Goal: Task Accomplishment & Management: Complete application form

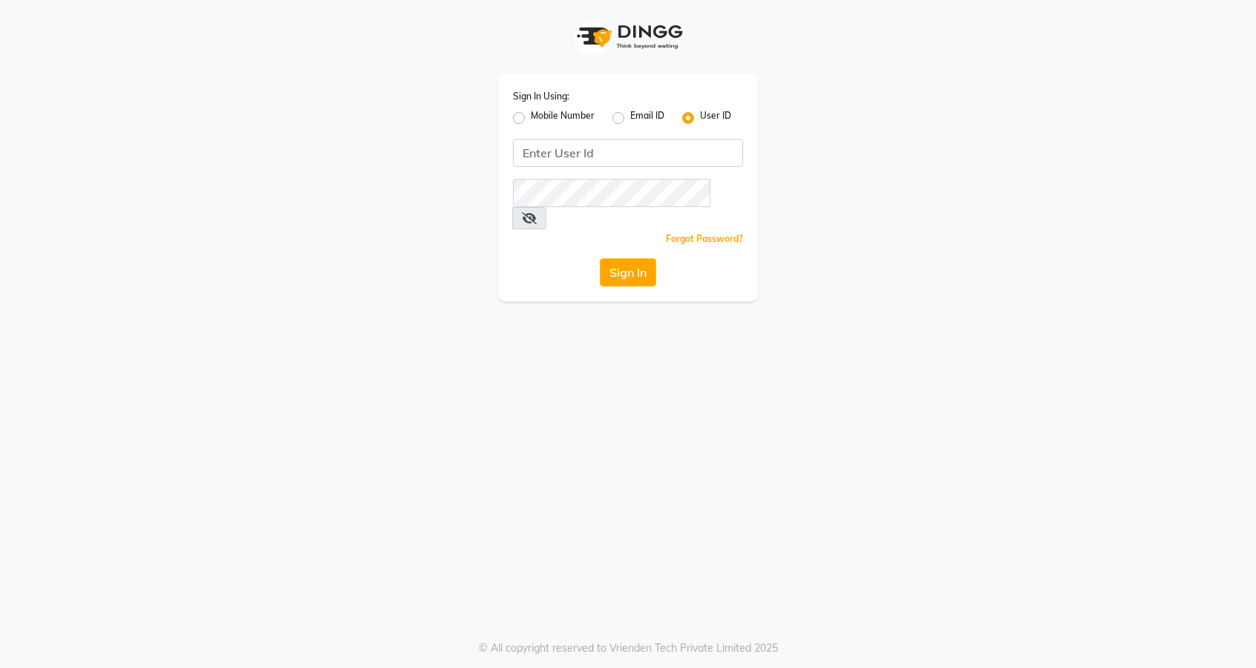
type input "thelondonhairsalon"
click at [600, 258] on button "Sign In" at bounding box center [628, 272] width 56 height 28
click at [627, 258] on button "Sign In" at bounding box center [628, 272] width 56 height 28
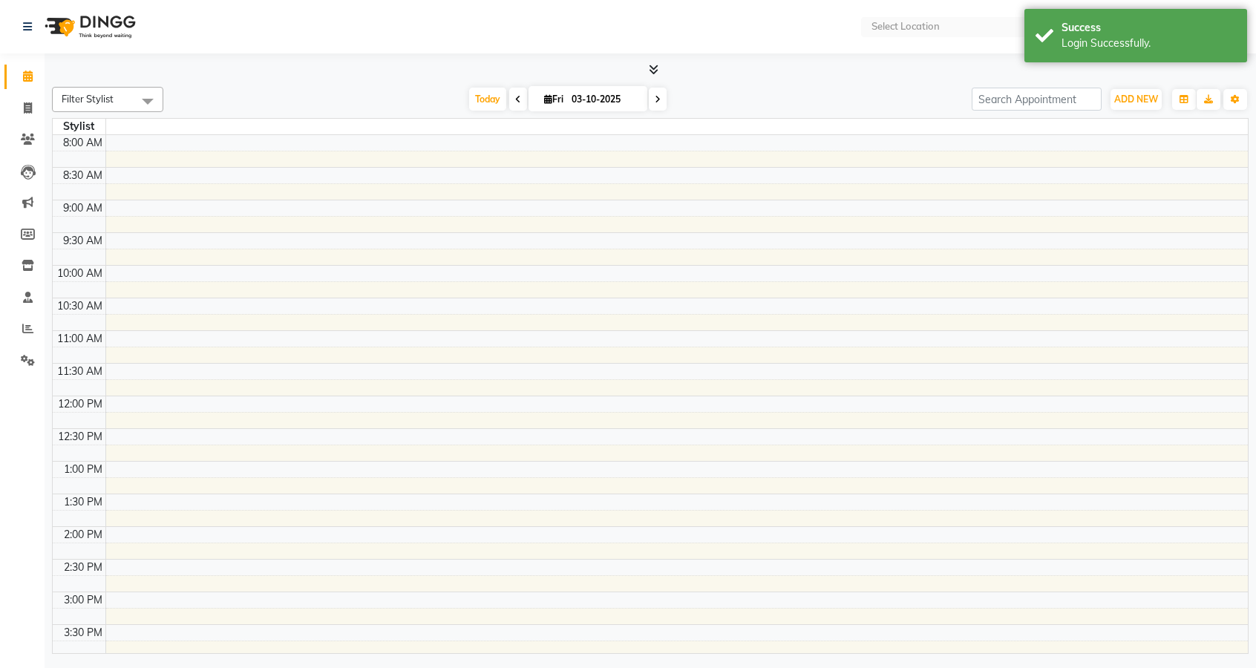
select select "en"
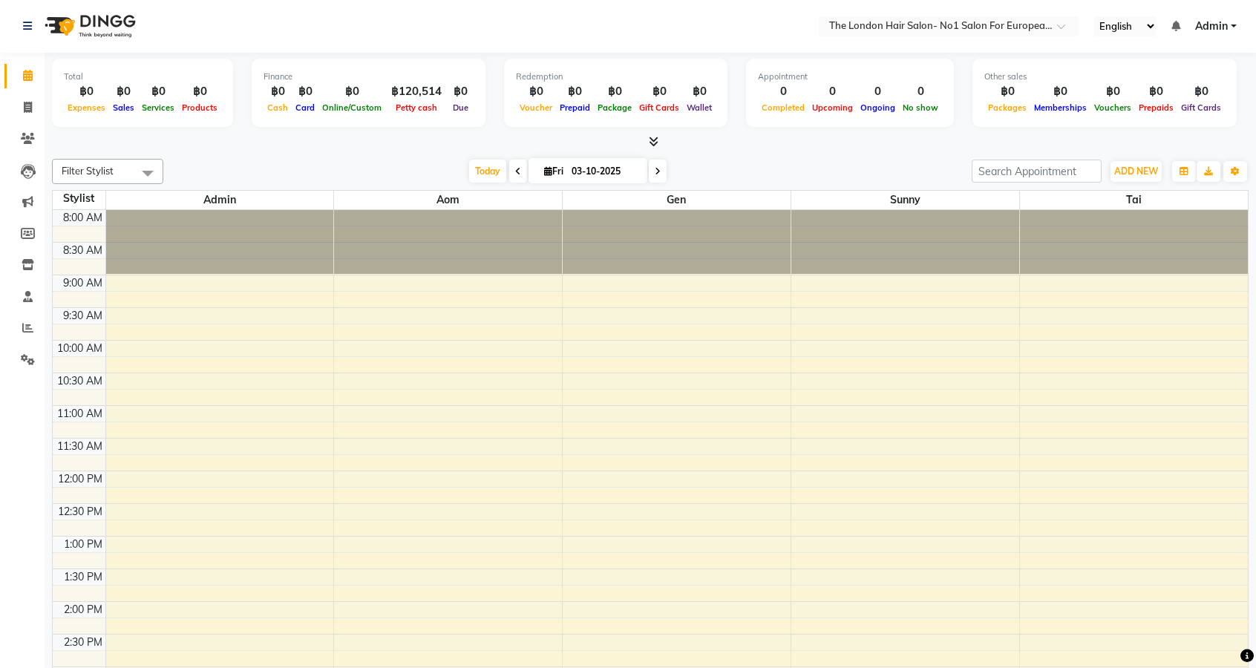
click at [517, 175] on span at bounding box center [518, 171] width 18 height 23
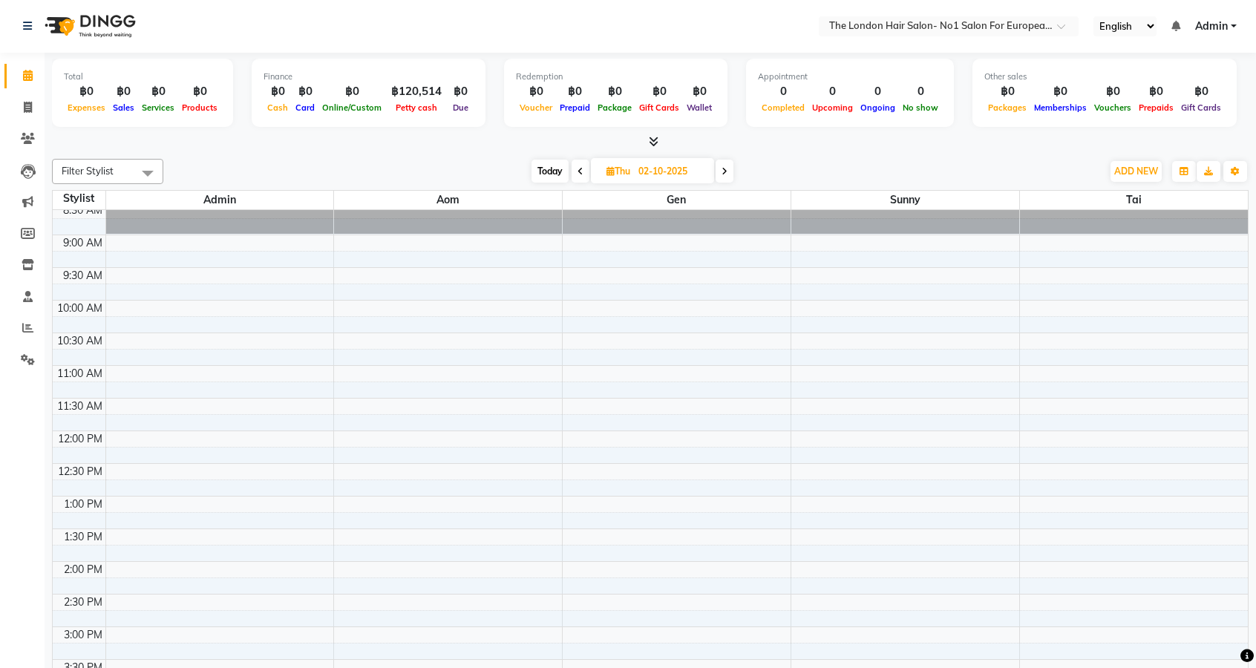
scroll to position [42, 0]
click at [726, 177] on span at bounding box center [725, 171] width 18 height 23
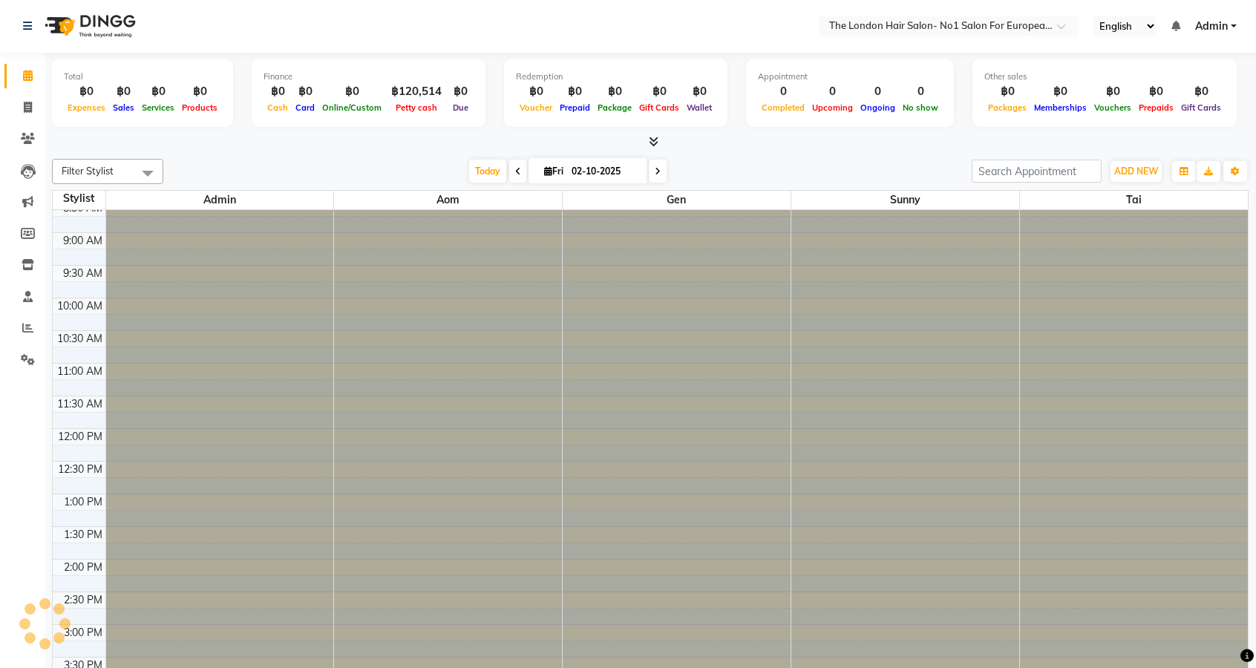
type input "03-10-2025"
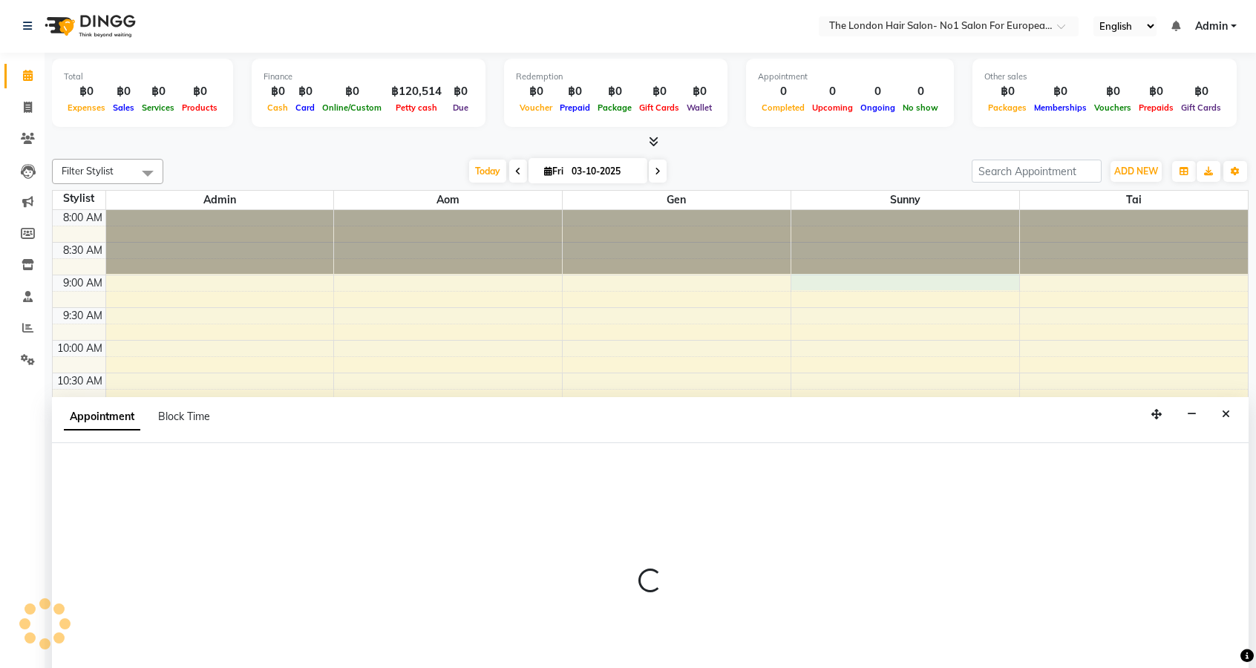
select select "91428"
select select "540"
select select "tentative"
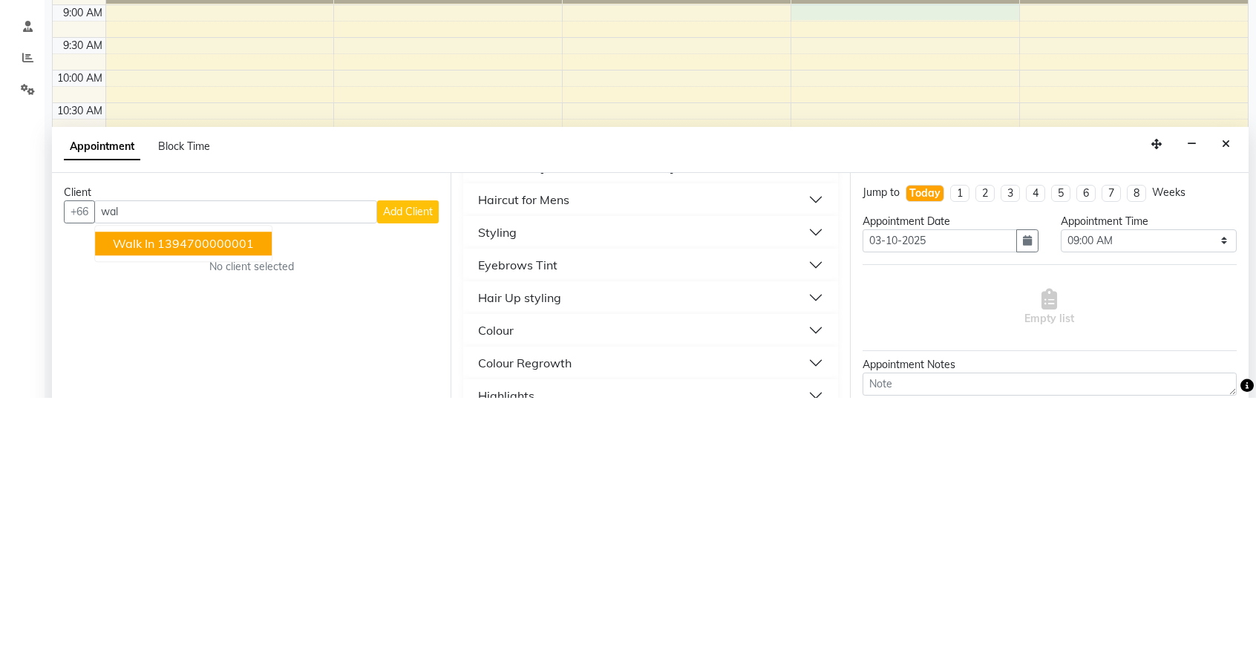
scroll to position [189, 0]
type input "wal"
click at [812, 664] on button "Highlights" at bounding box center [650, 666] width 362 height 27
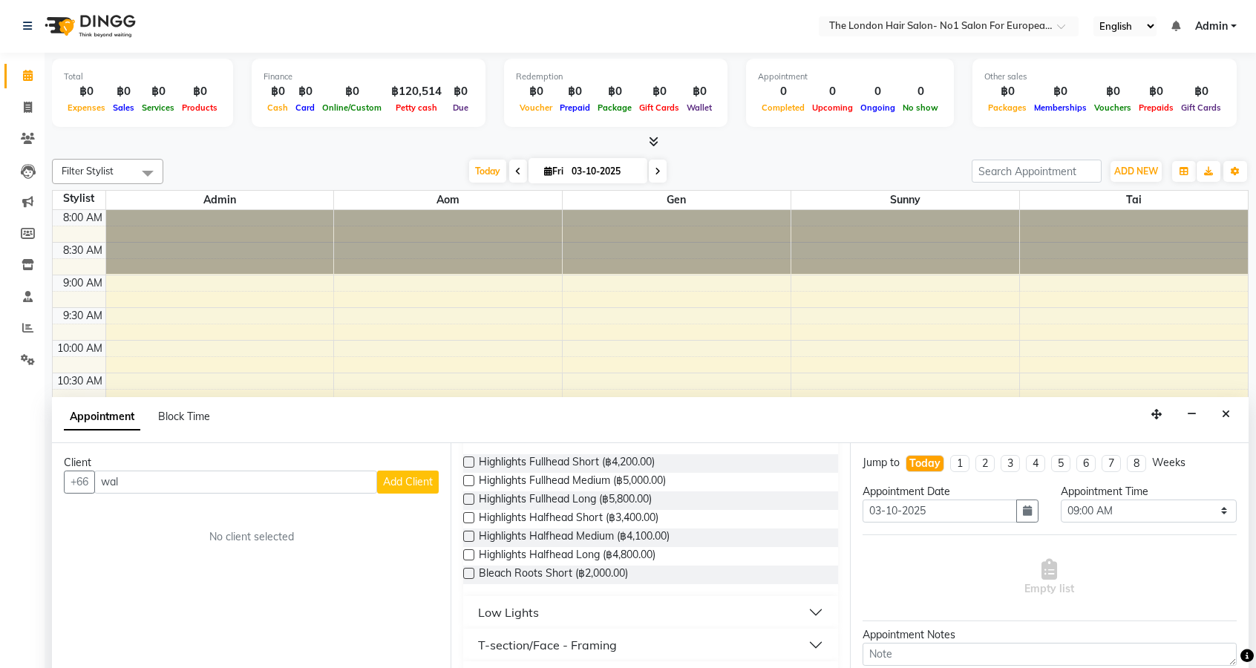
scroll to position [428, 0]
click at [469, 481] on label at bounding box center [468, 480] width 11 height 11
click at [469, 481] on input "checkbox" at bounding box center [468, 482] width 10 height 10
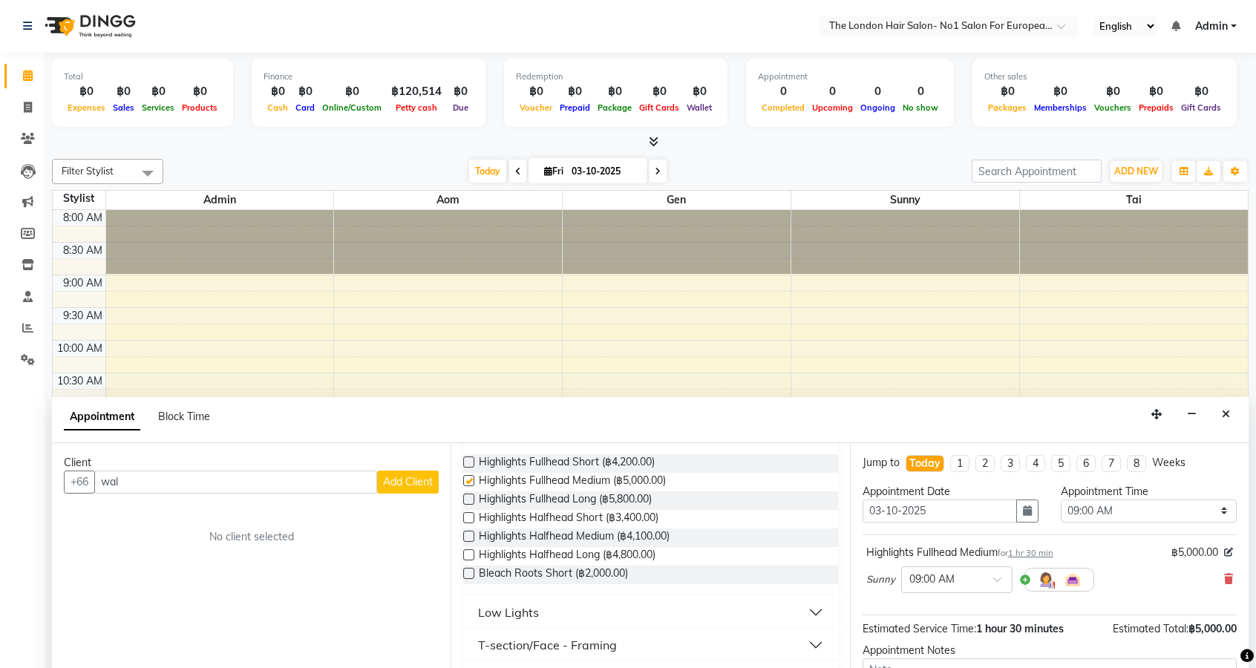
checkbox input "false"
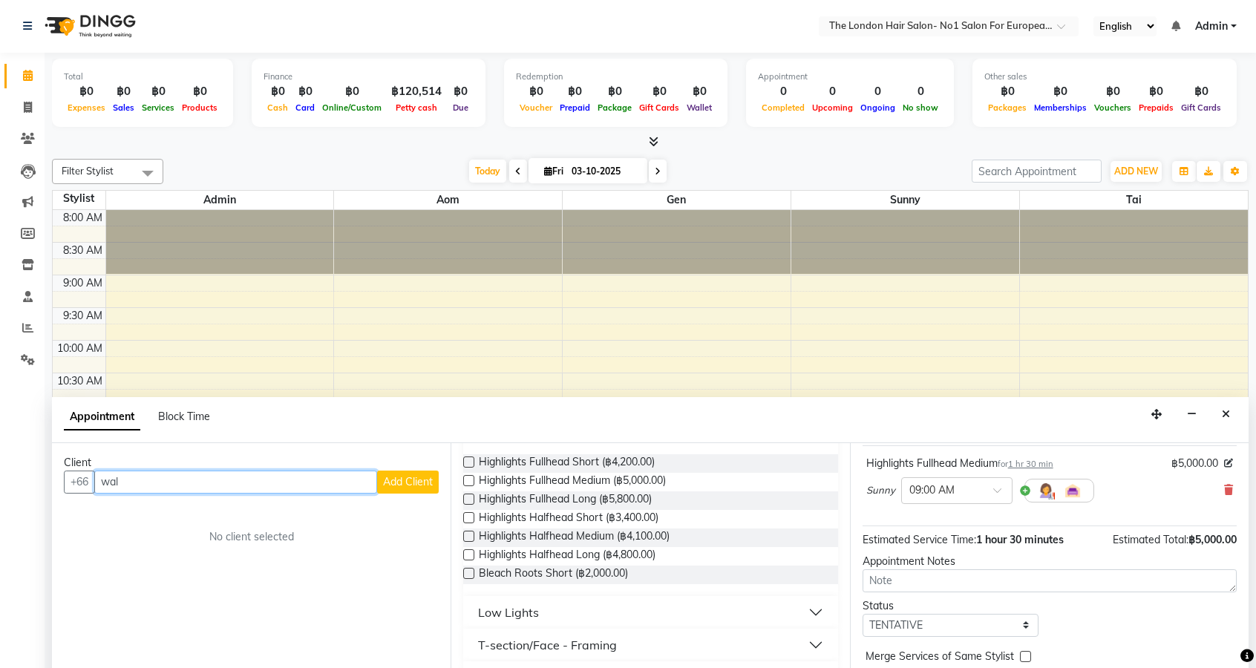
click at [150, 474] on input "wal" at bounding box center [235, 482] width 283 height 23
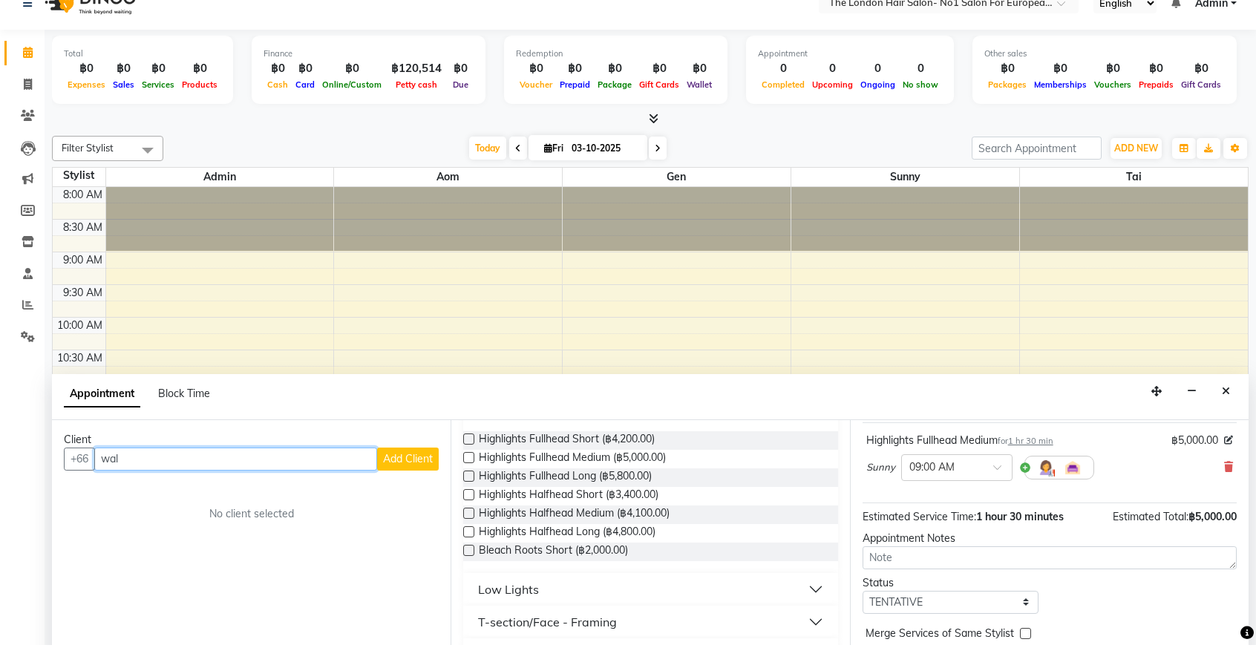
scroll to position [1, 0]
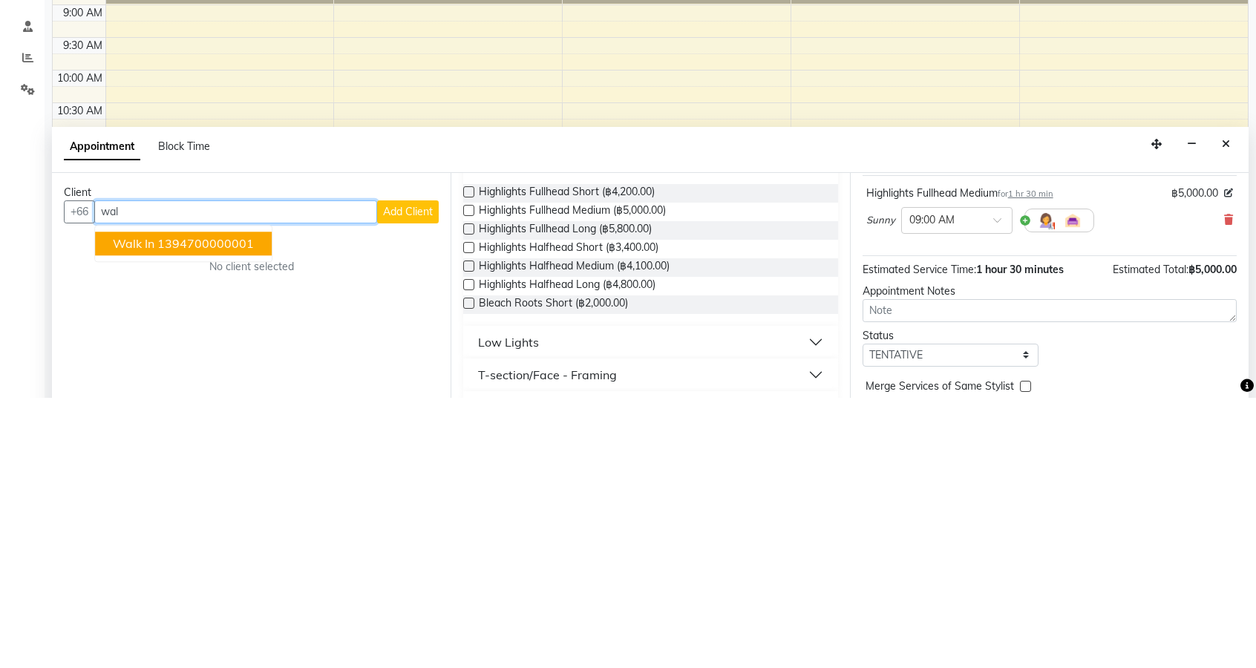
click at [212, 506] on ngb-highlight "1394700000001" at bounding box center [205, 513] width 97 height 15
type input "1394700000001"
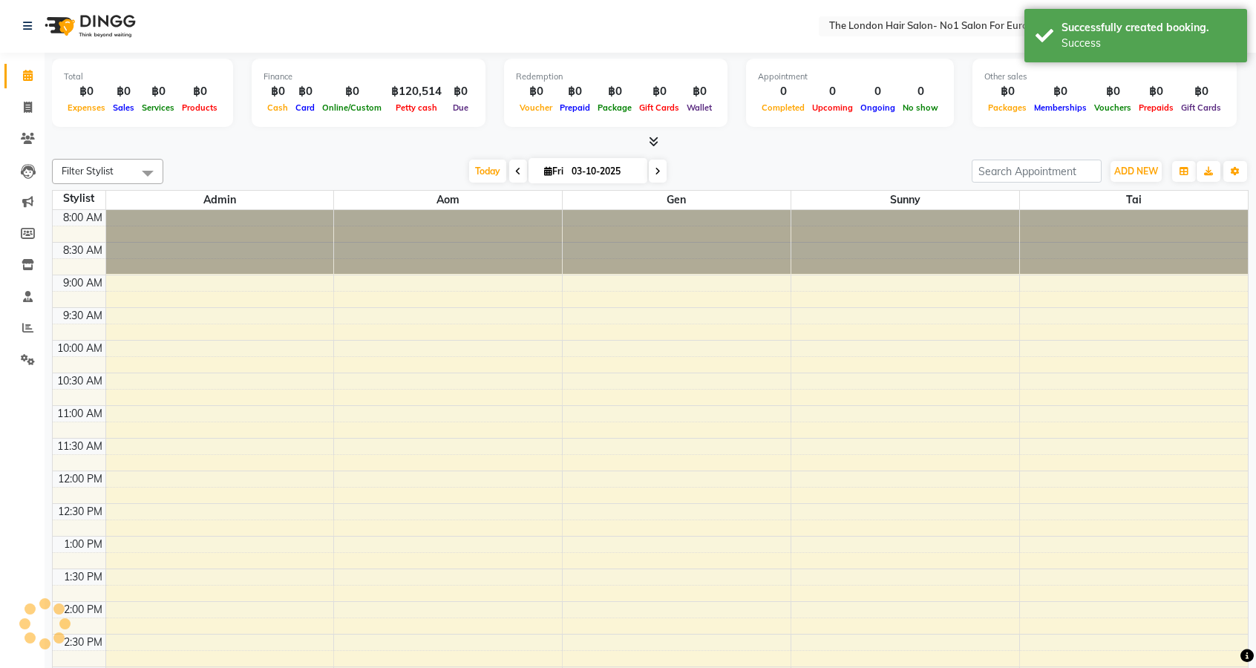
scroll to position [0, 0]
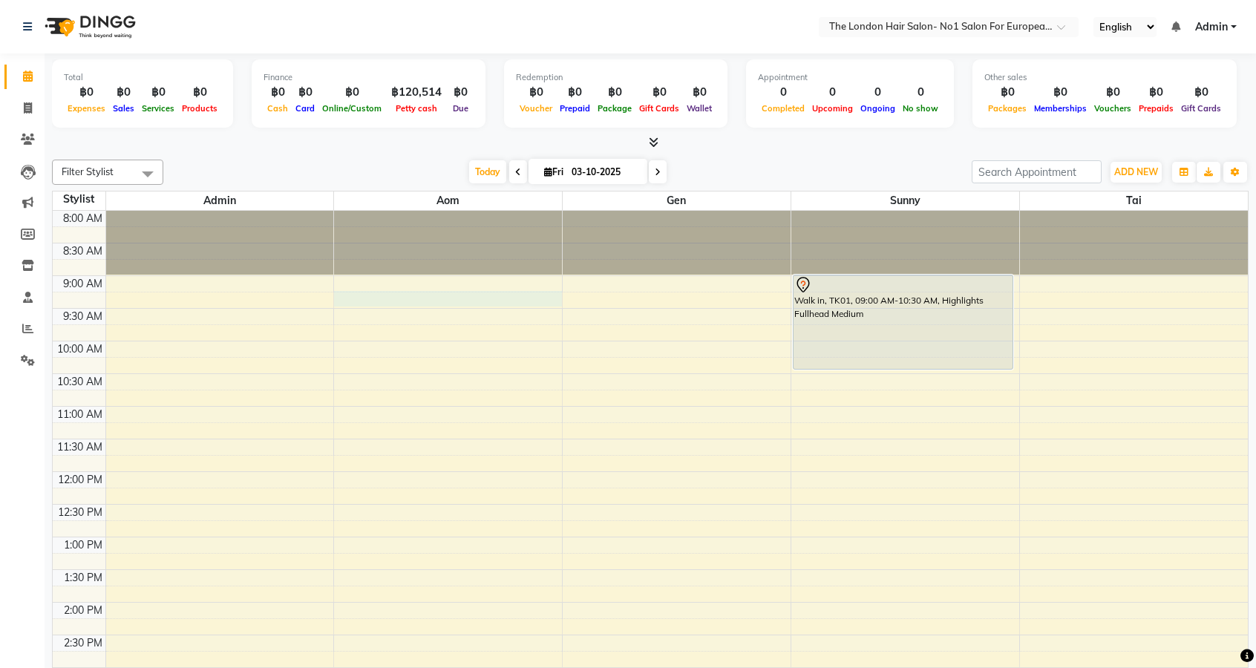
select select "91431"
select select "555"
select select "tentative"
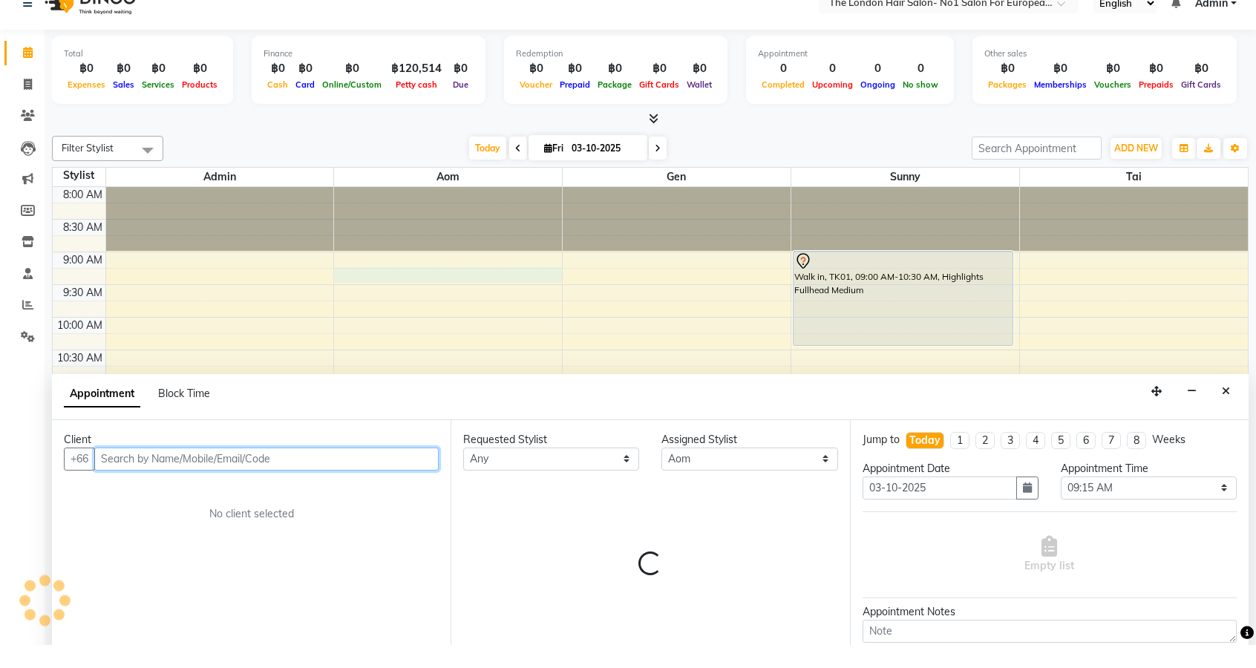
scroll to position [1, 0]
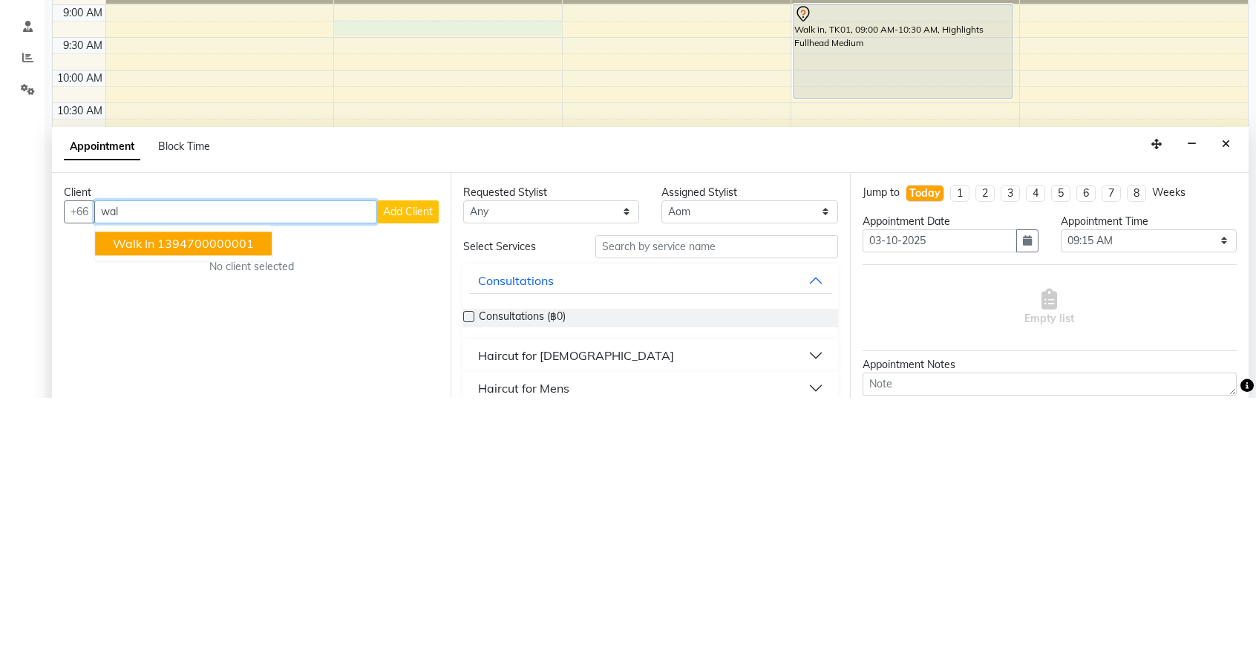
click at [187, 523] on button "Walk in 1394700000001" at bounding box center [183, 514] width 177 height 24
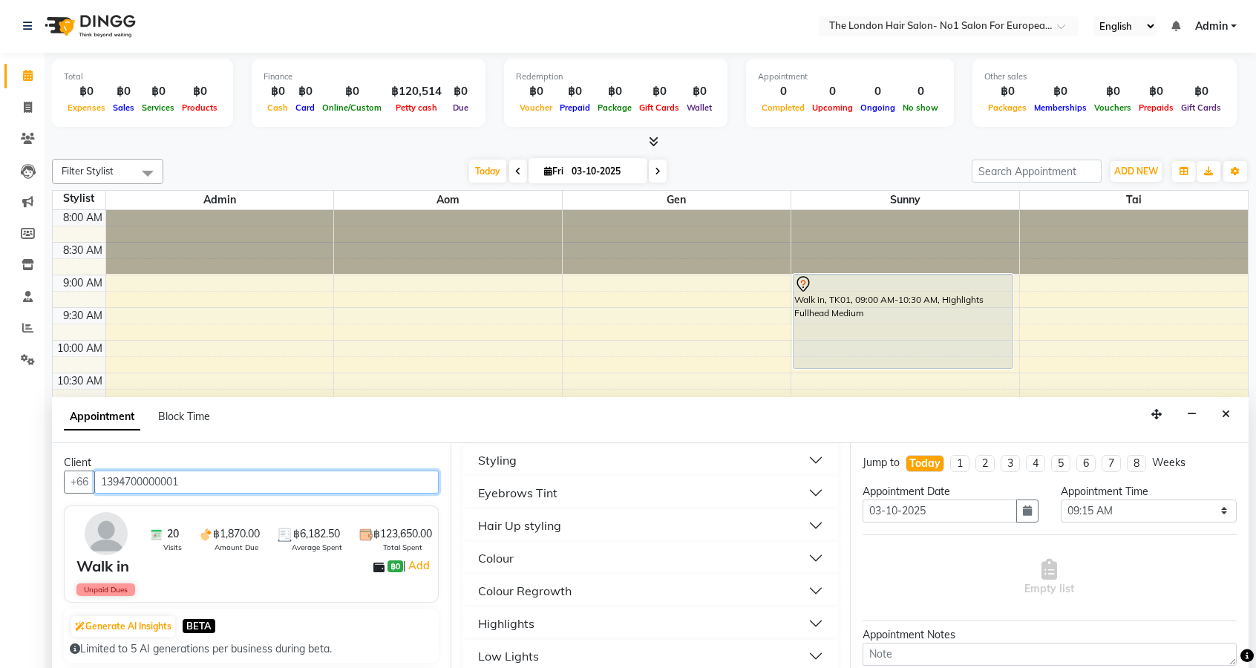
scroll to position [230, 0]
type input "1394700000001"
click at [613, 592] on button "Colour Regrowth" at bounding box center [650, 591] width 362 height 27
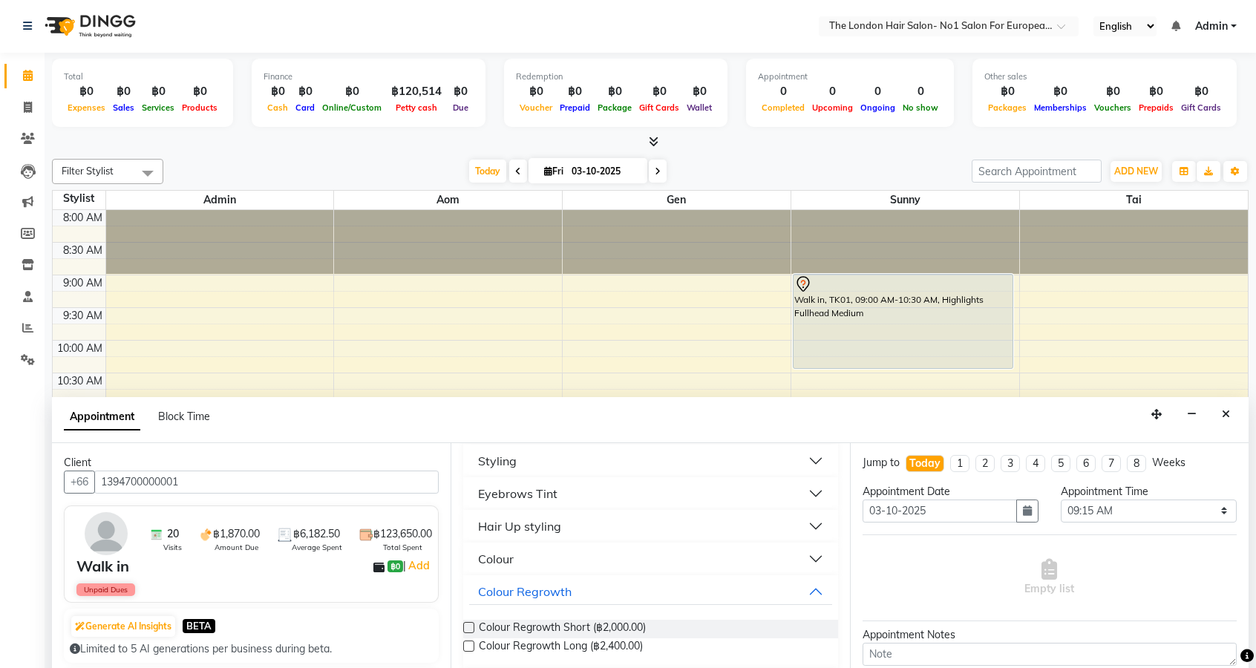
click at [469, 627] on label at bounding box center [468, 627] width 11 height 11
click at [469, 627] on input "checkbox" at bounding box center [468, 629] width 10 height 10
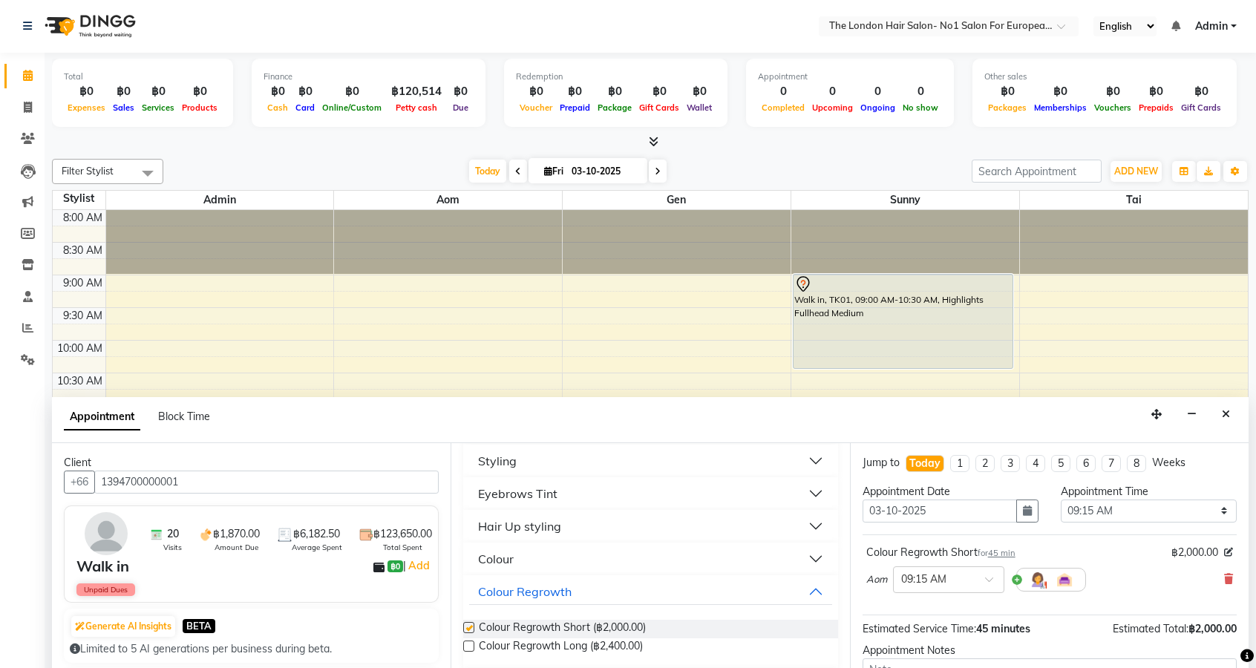
checkbox input "false"
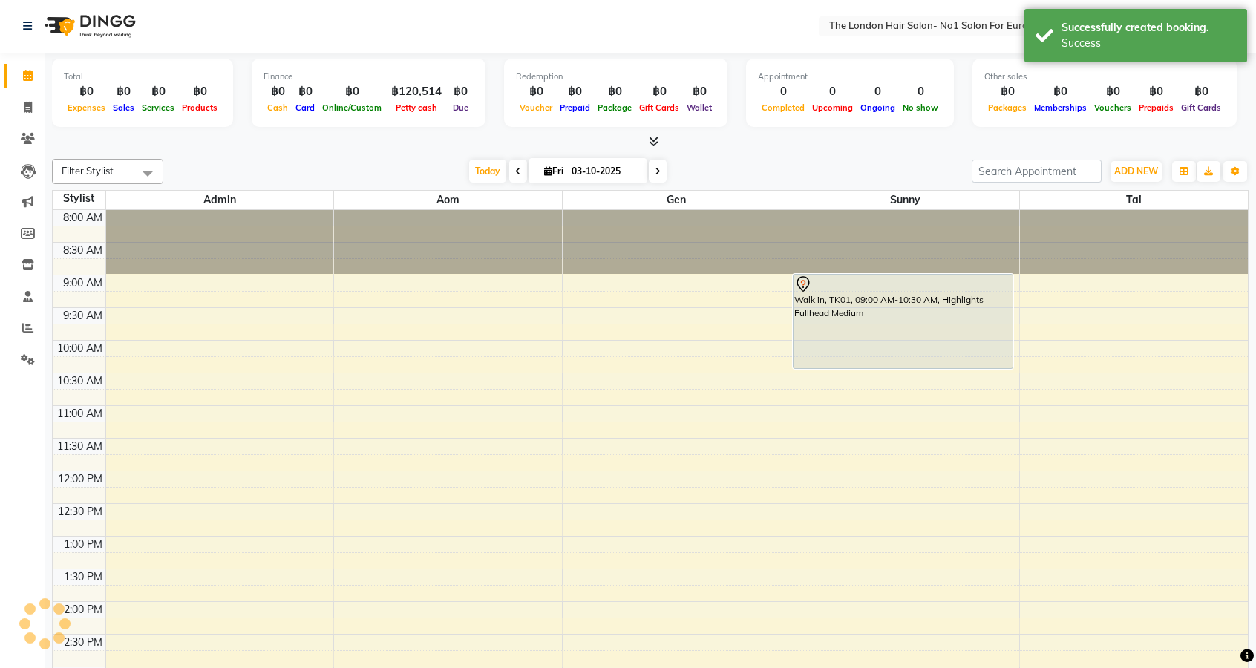
scroll to position [0, 0]
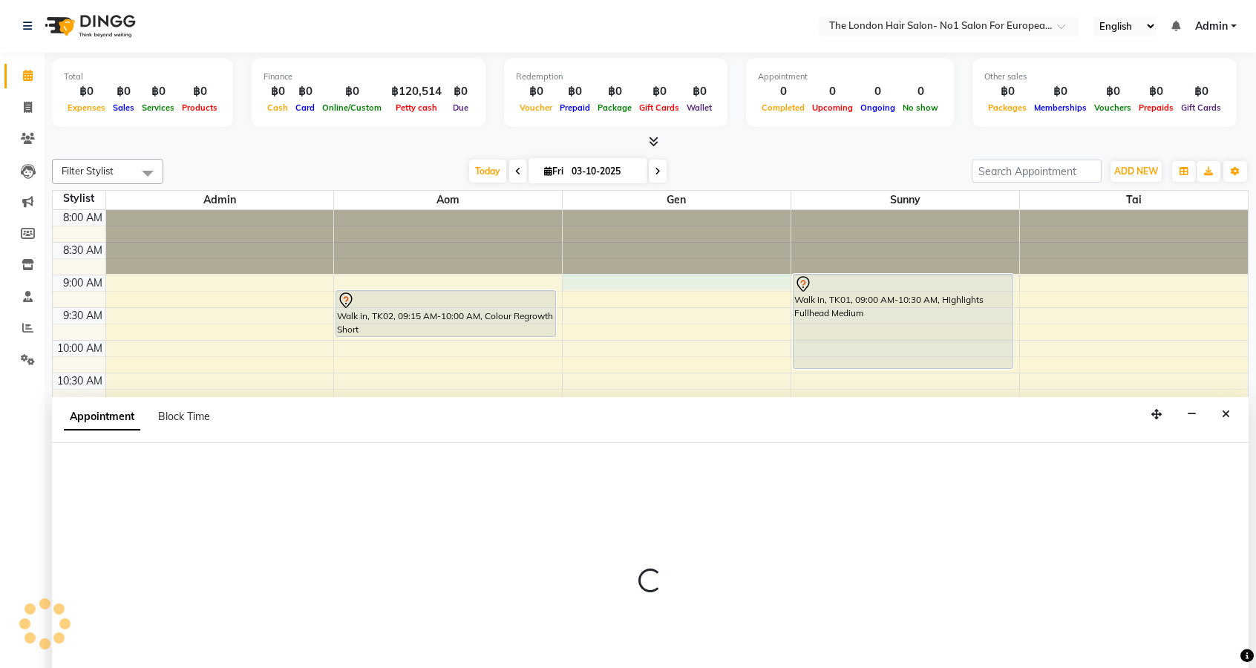
select select "91430"
select select "tentative"
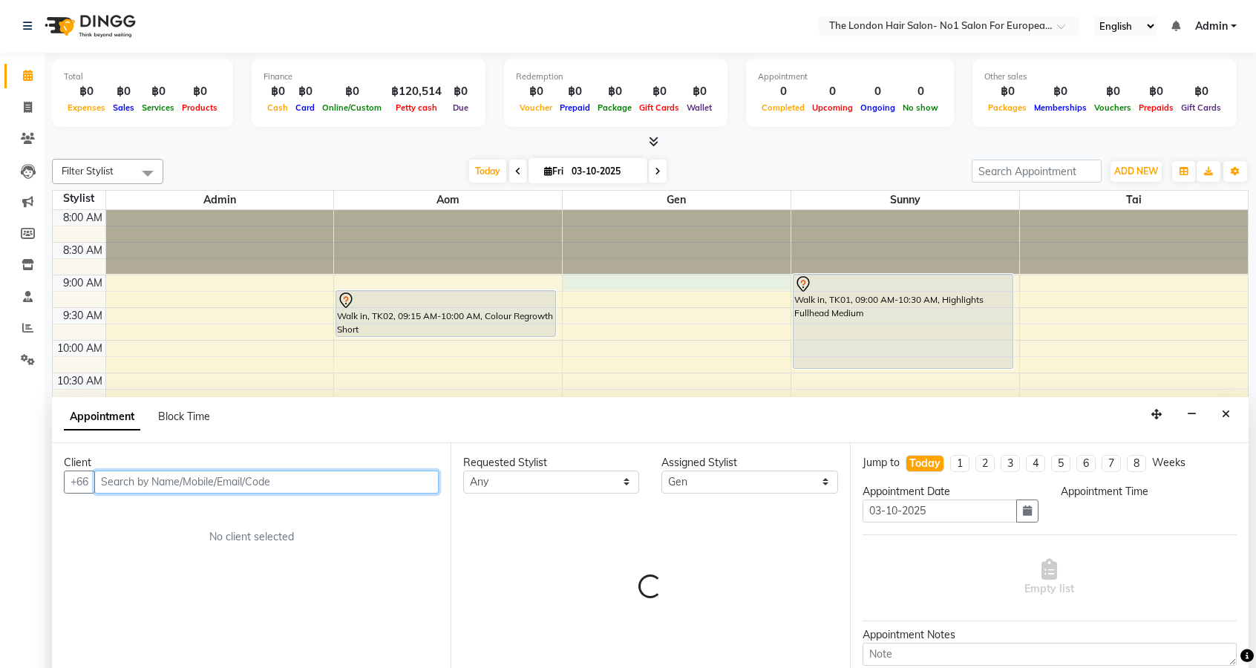
select select "540"
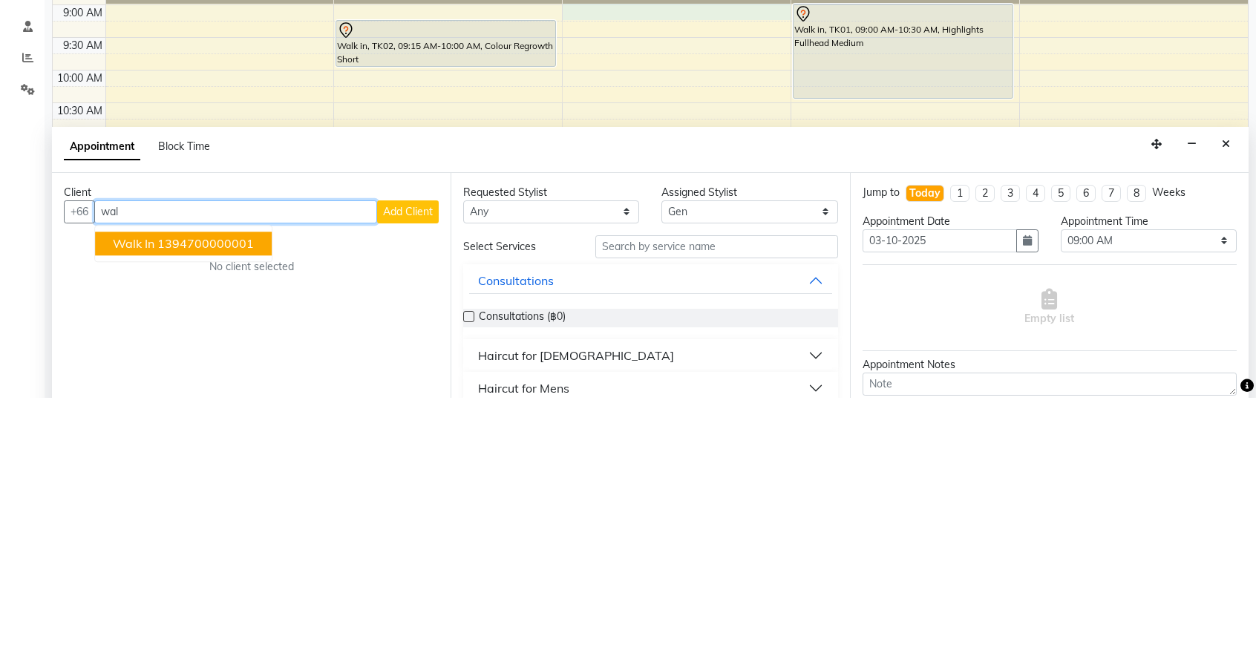
click at [209, 509] on ngb-highlight "1394700000001" at bounding box center [205, 513] width 97 height 15
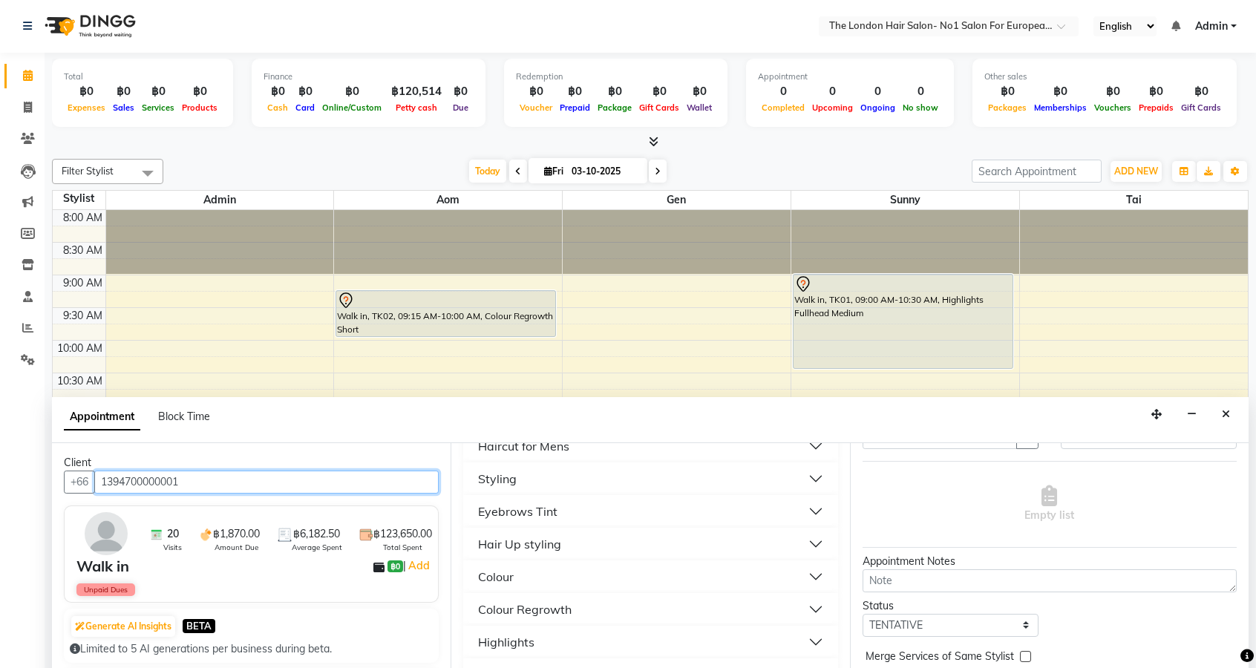
scroll to position [215, 0]
type input "1394700000001"
click at [607, 486] on button "Styling" at bounding box center [650, 476] width 362 height 27
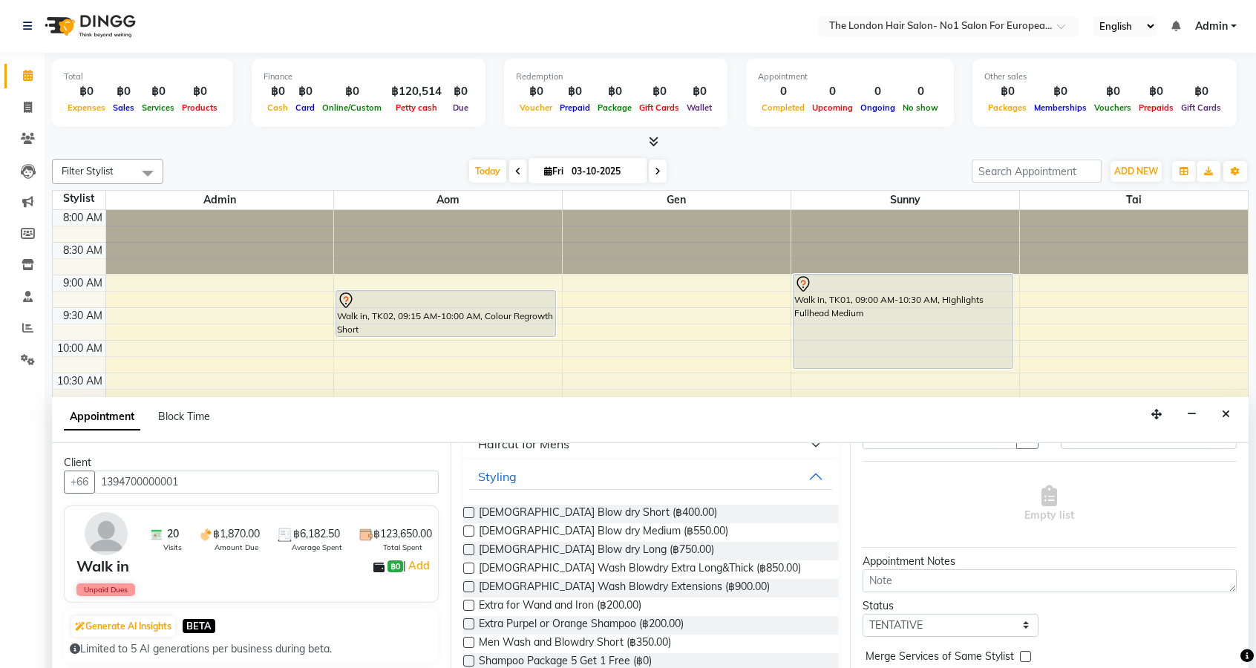
click at [469, 535] on label at bounding box center [468, 531] width 11 height 11
click at [469, 535] on input "checkbox" at bounding box center [468, 533] width 10 height 10
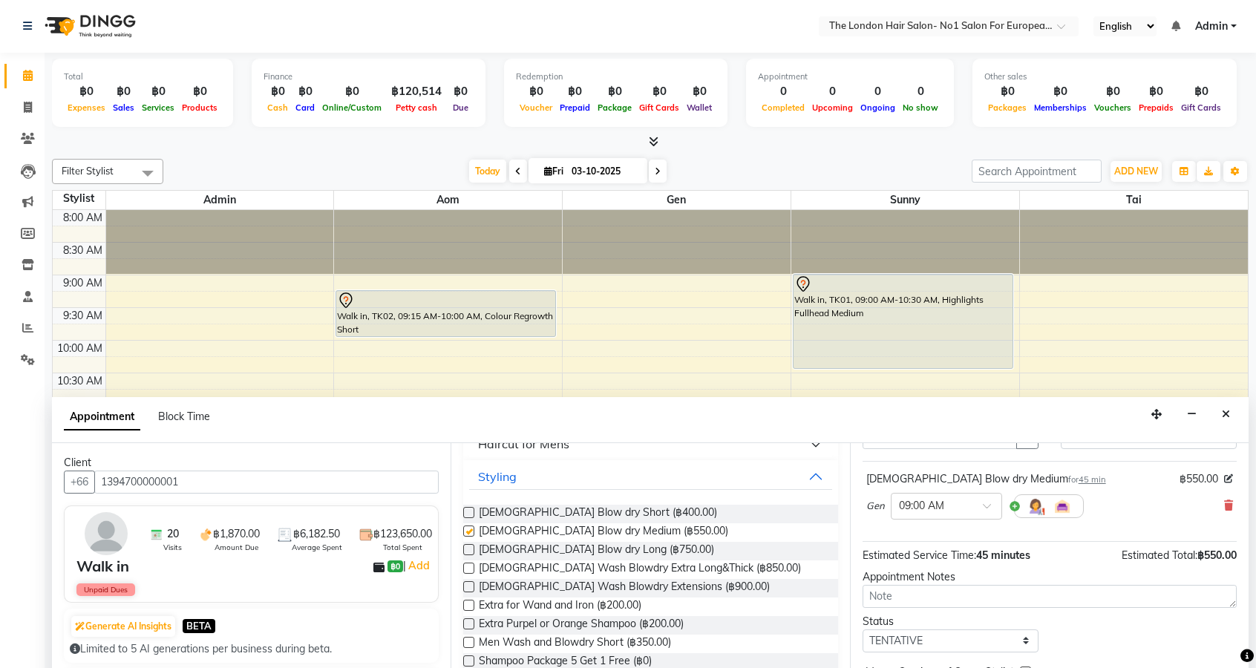
checkbox input "false"
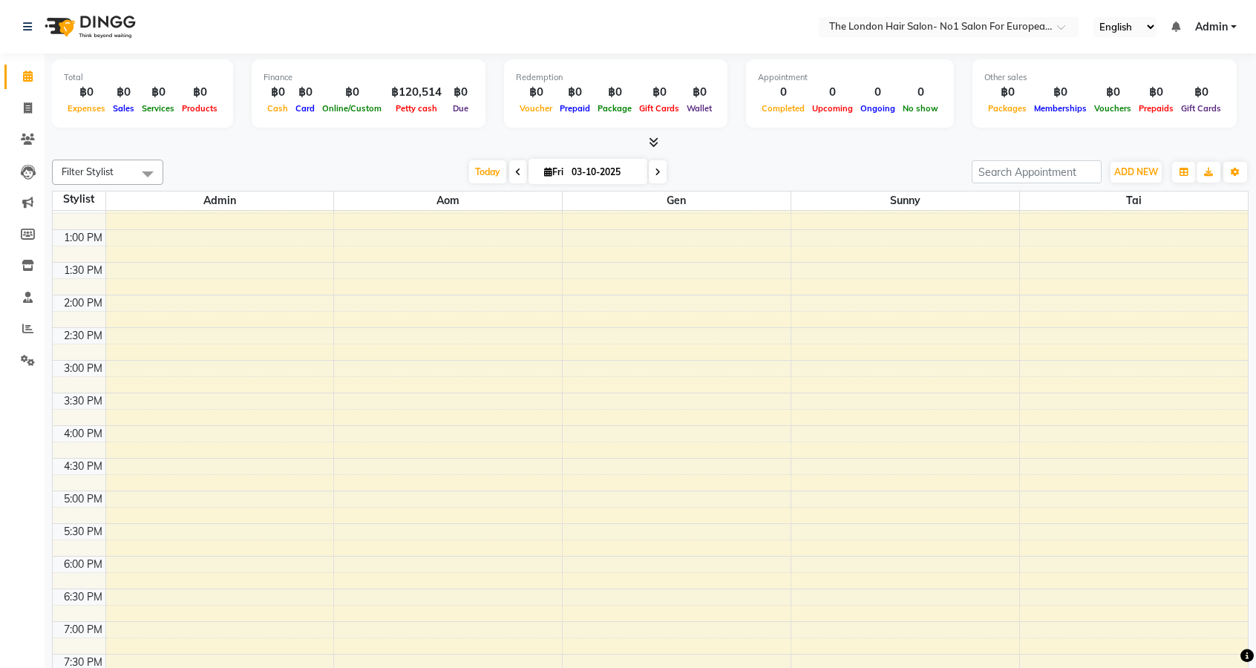
scroll to position [312, 0]
click at [1102, 359] on div at bounding box center [1134, 356] width 228 height 16
select select "91429"
select select "900"
select select "tentative"
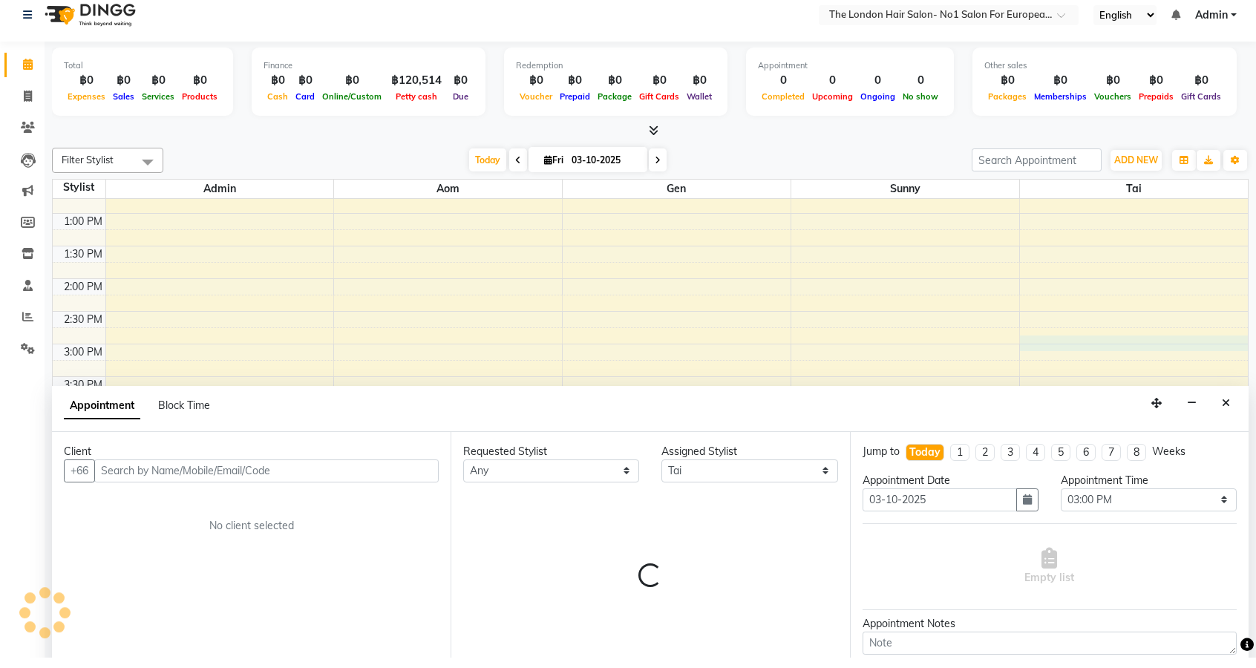
scroll to position [1, 0]
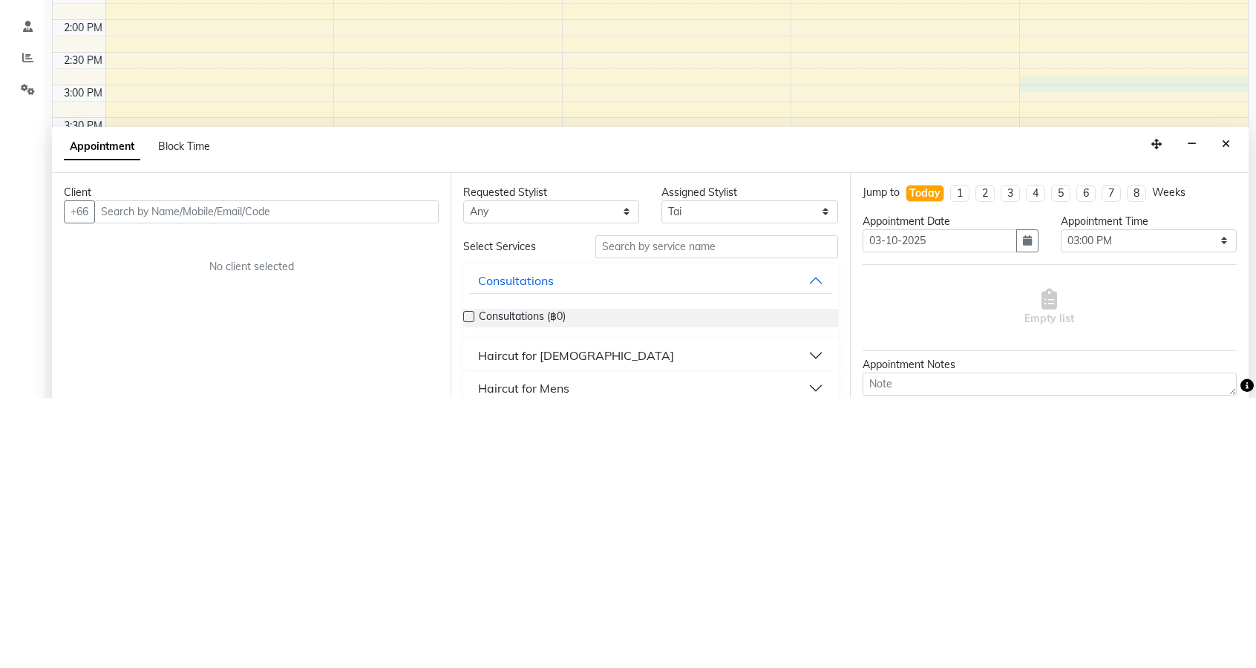
click at [309, 486] on input "text" at bounding box center [266, 482] width 345 height 23
type input "0"
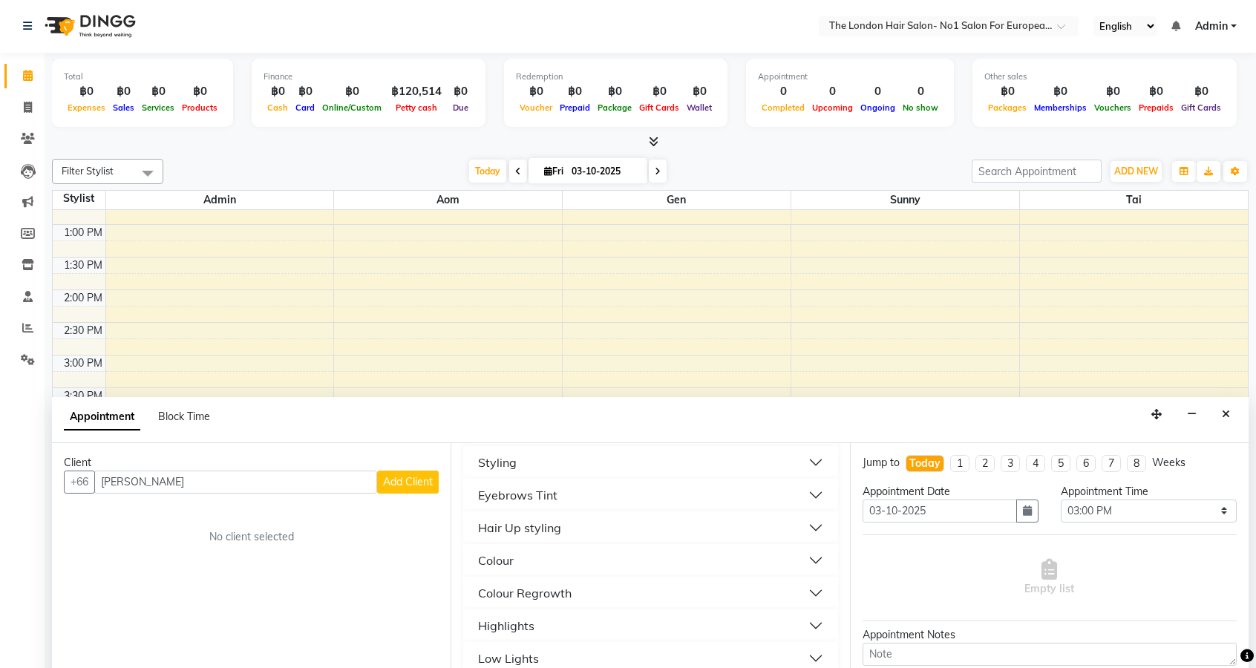
scroll to position [275, 0]
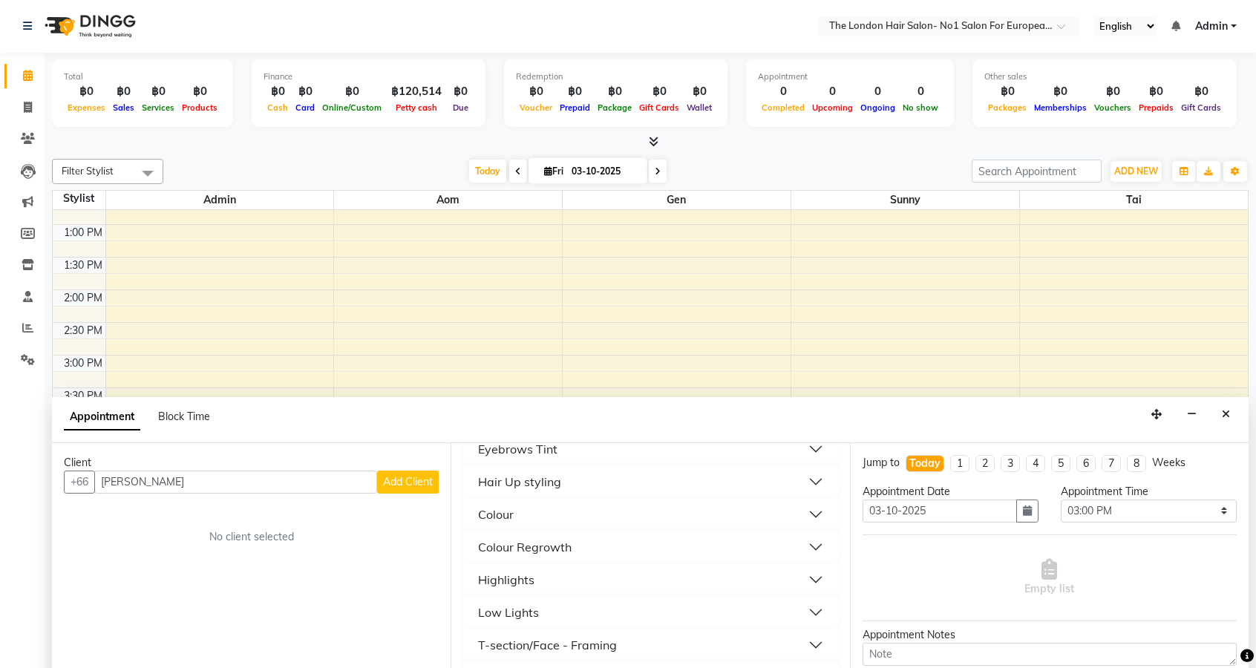
type input "[PERSON_NAME]"
click at [684, 544] on button "Colour Regrowth" at bounding box center [650, 547] width 362 height 27
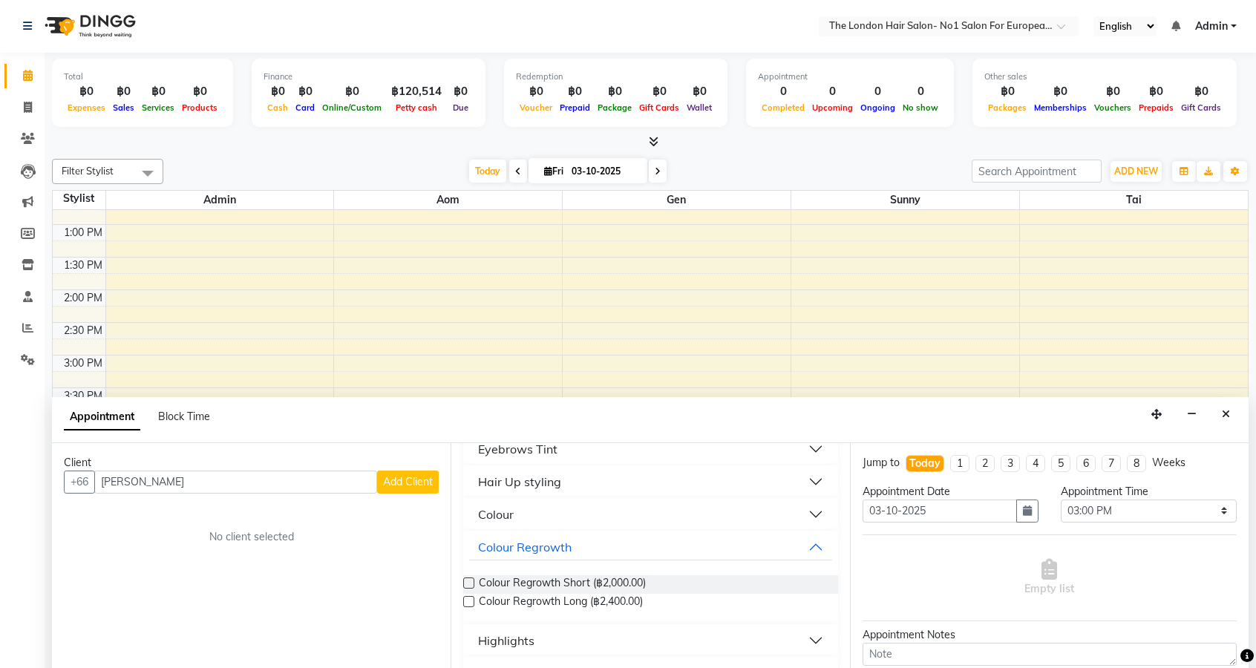
click at [469, 583] on label at bounding box center [468, 583] width 11 height 11
click at [469, 583] on input "checkbox" at bounding box center [468, 585] width 10 height 10
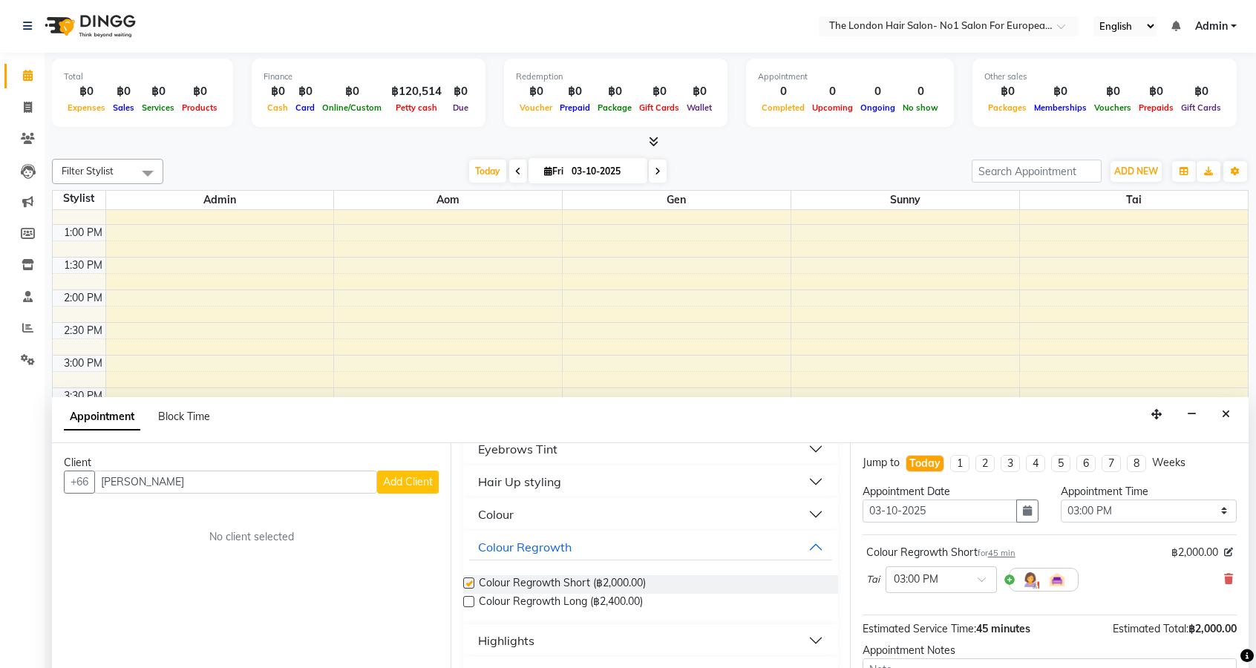
checkbox input "false"
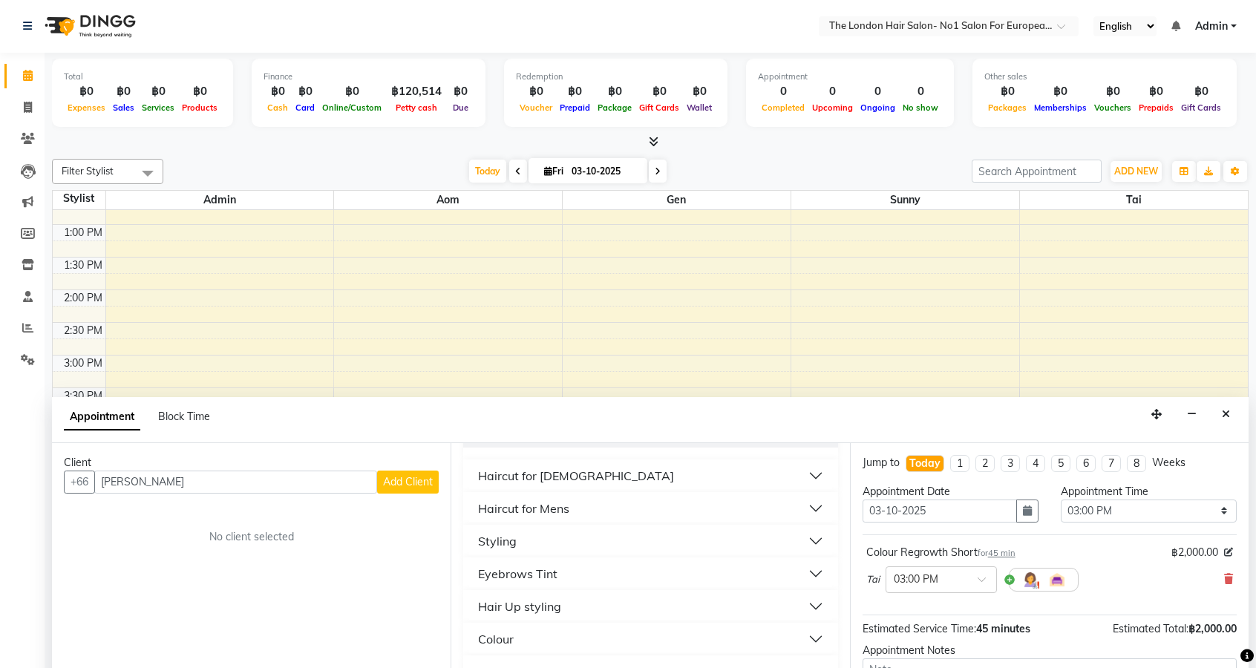
scroll to position [122, 0]
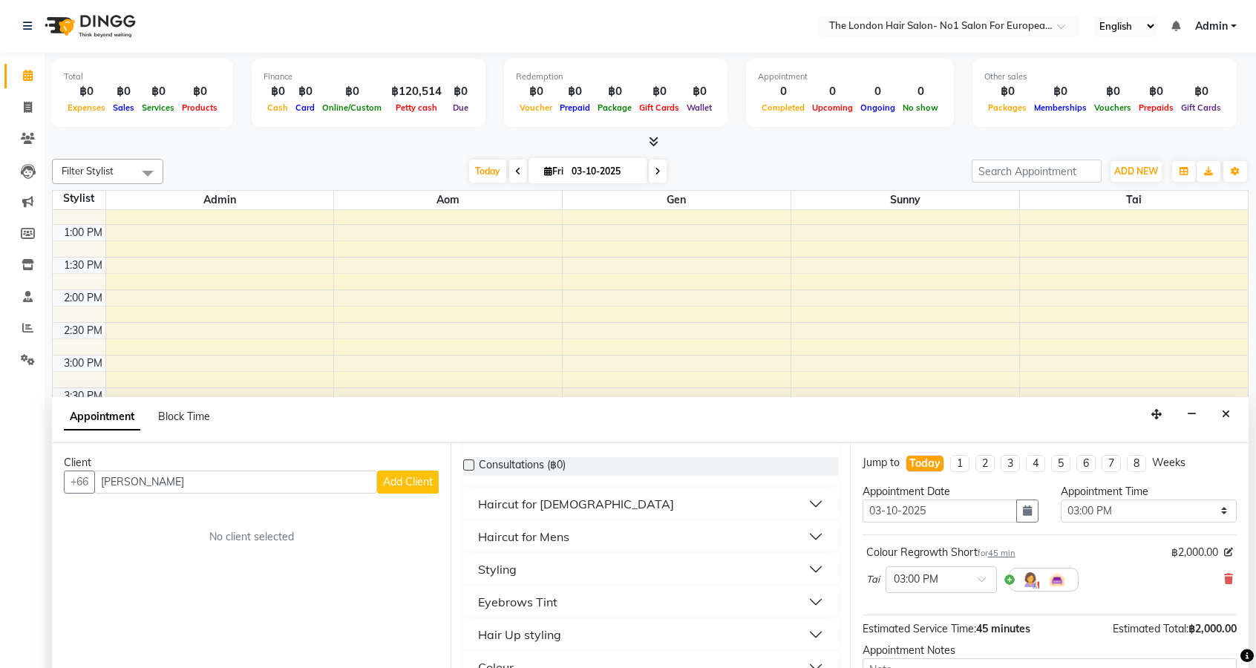
click at [600, 558] on button "Styling" at bounding box center [650, 569] width 362 height 27
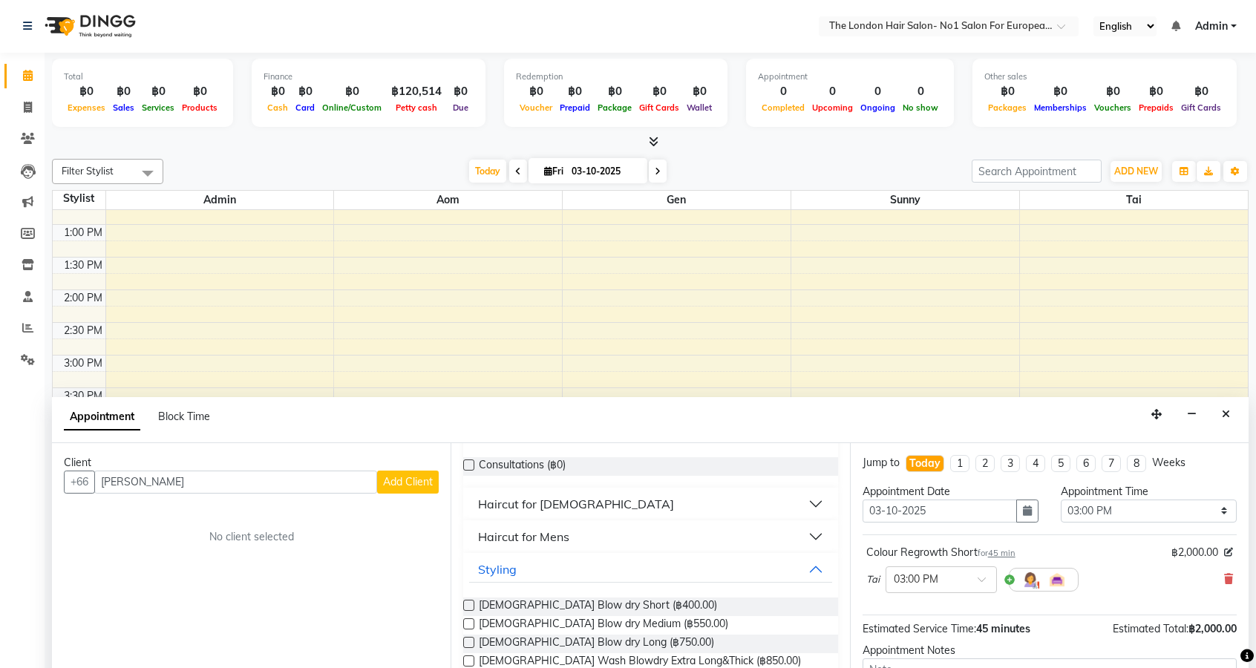
click at [469, 624] on label at bounding box center [468, 624] width 11 height 11
click at [469, 624] on input "checkbox" at bounding box center [468, 626] width 10 height 10
checkbox input "false"
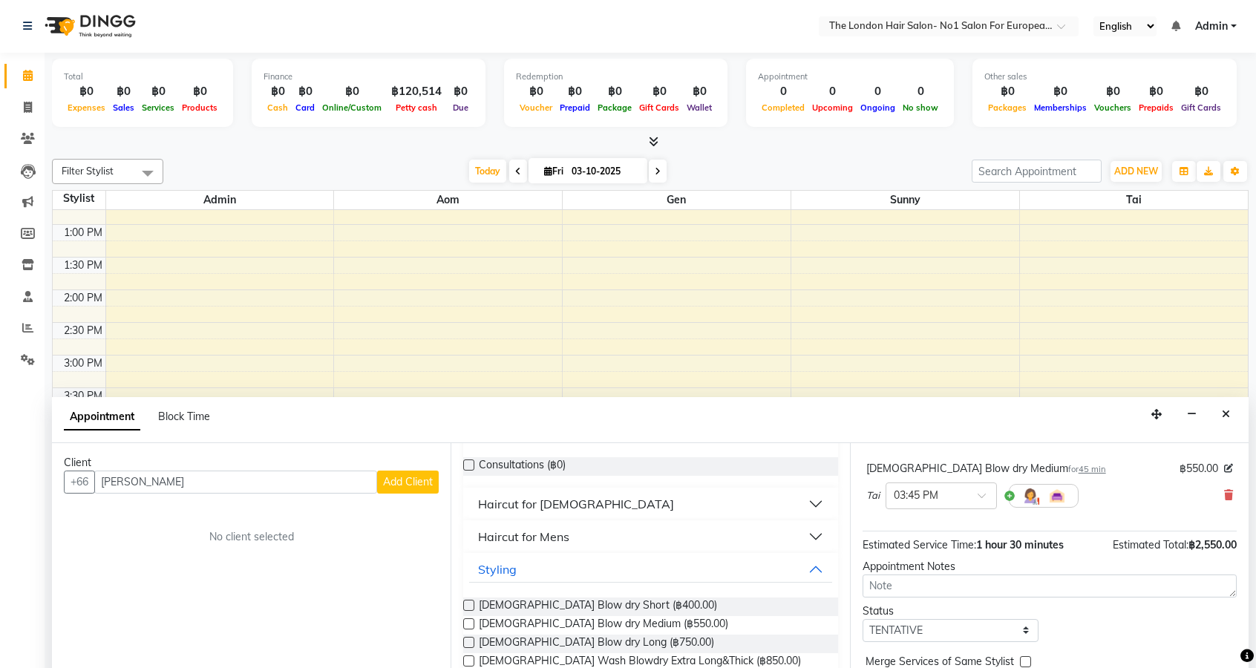
scroll to position [149, 0]
click at [409, 472] on button "Add Client" at bounding box center [408, 482] width 62 height 23
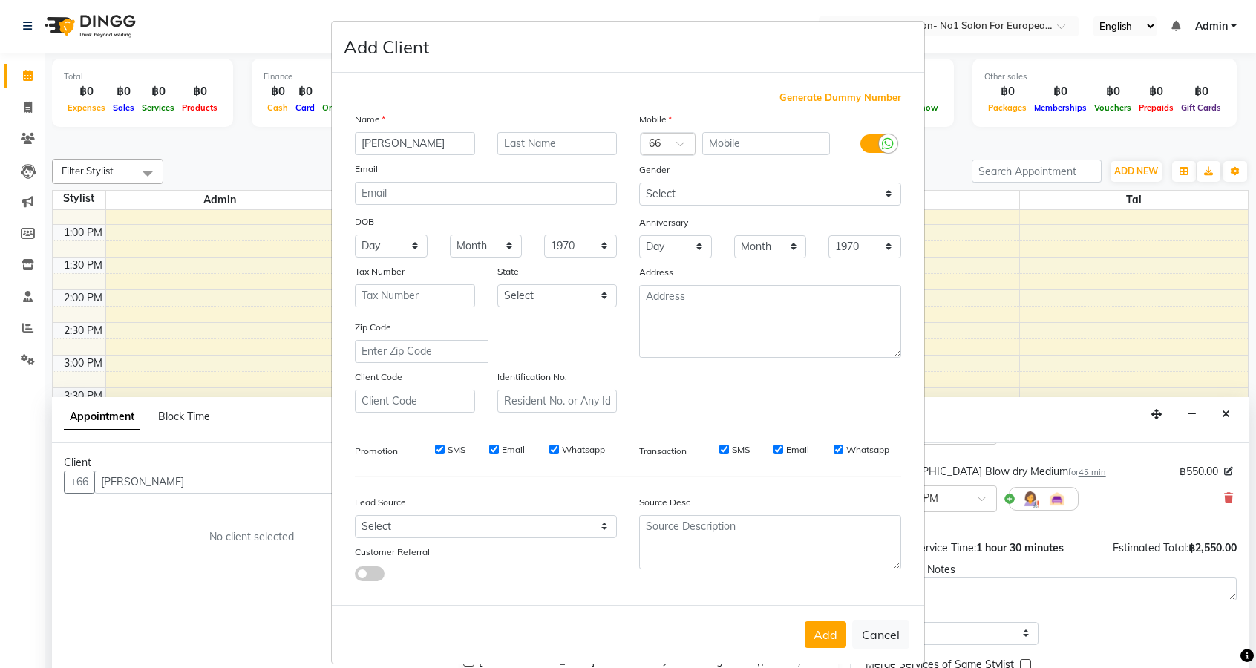
click at [845, 105] on span "Generate Dummy Number" at bounding box center [841, 98] width 122 height 15
type input "1394700000003"
checkbox input "false"
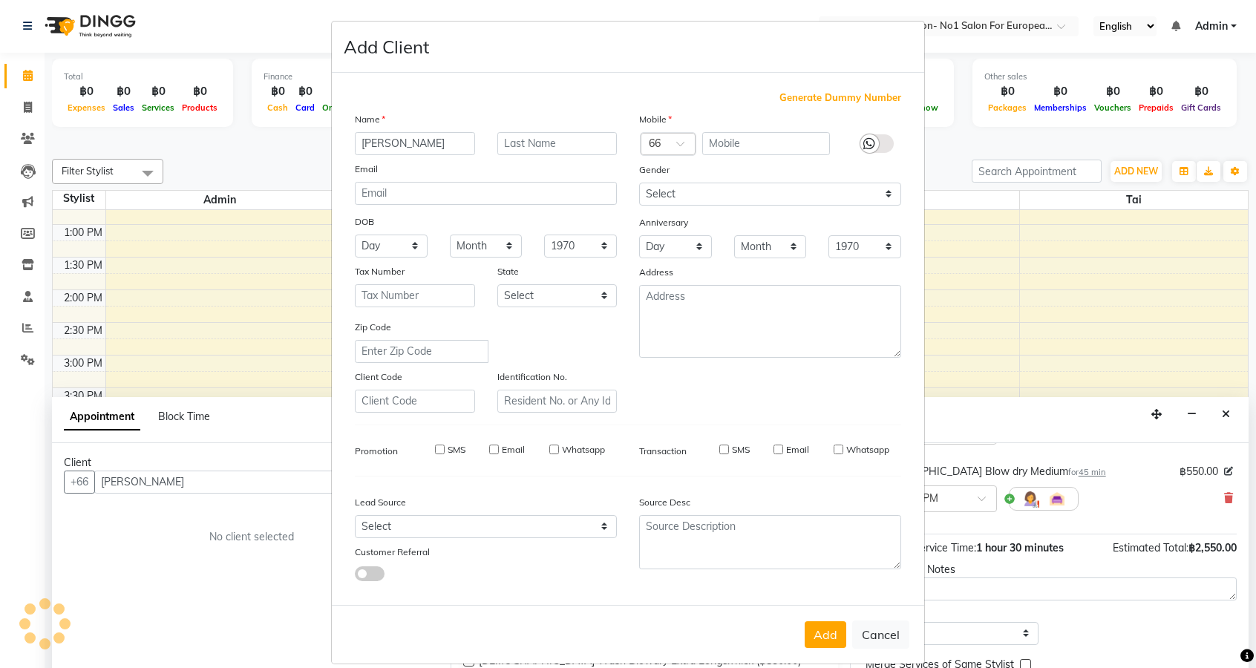
checkbox input "false"
click at [833, 648] on button "Add" at bounding box center [826, 635] width 42 height 27
type input "1394700000003"
select select
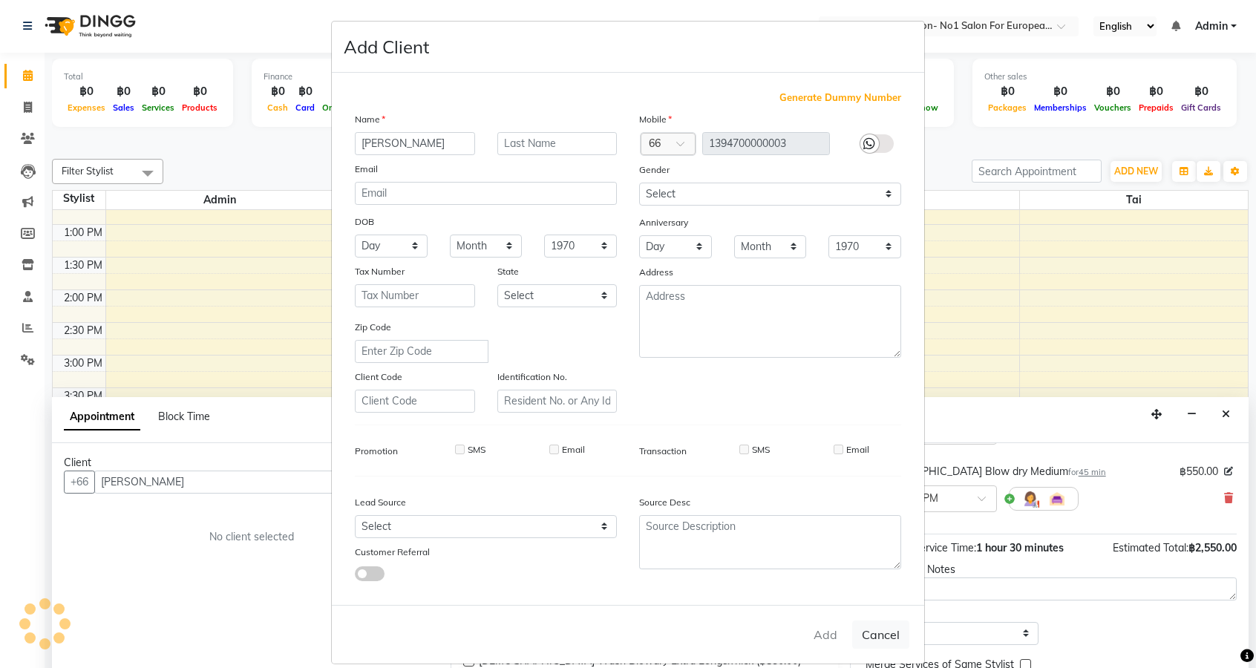
select select
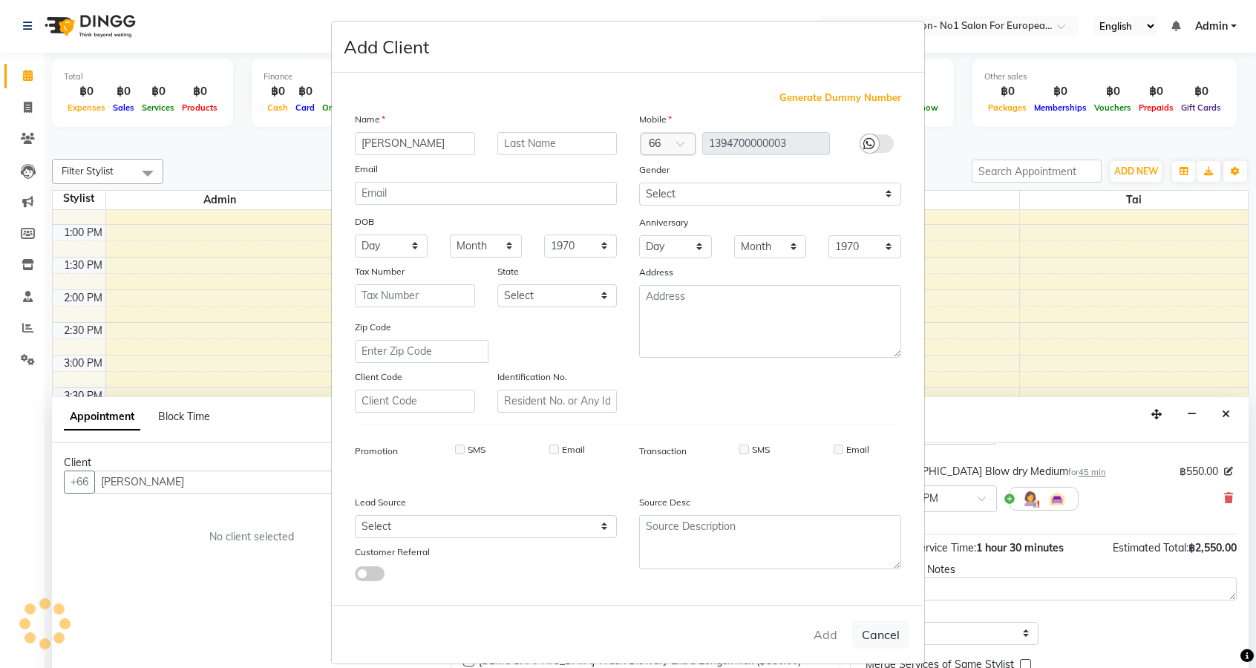
checkbox input "false"
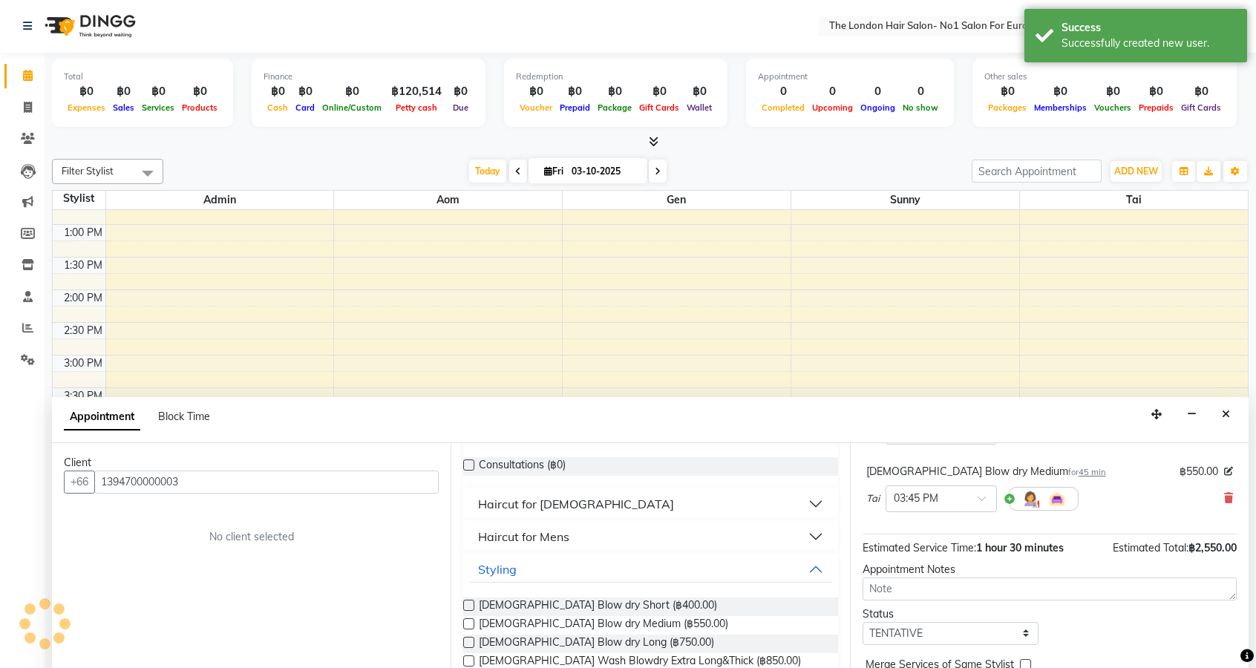
scroll to position [156, 0]
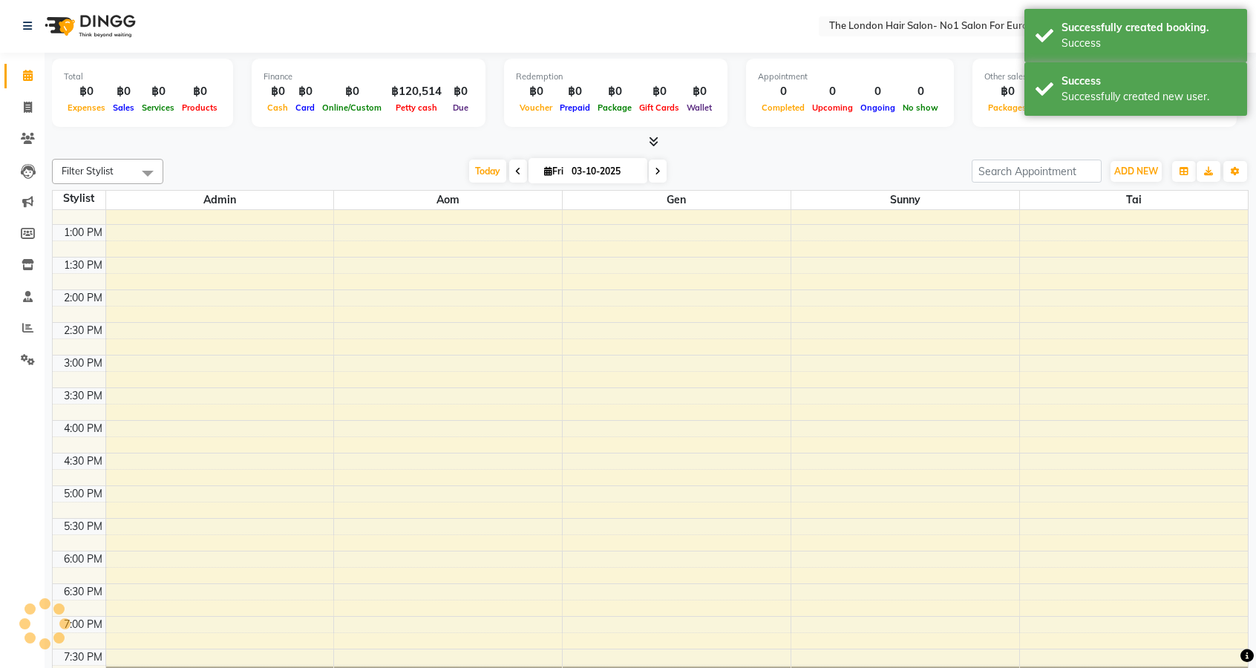
scroll to position [0, 0]
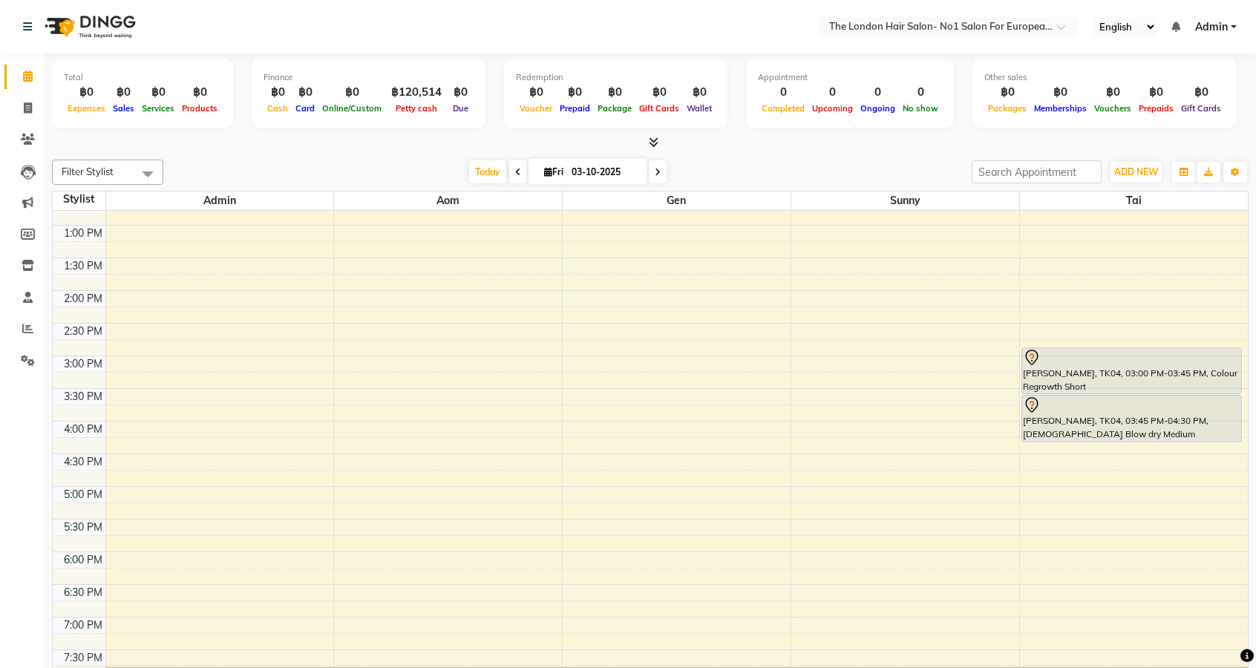
click at [615, 170] on input "03-10-2025" at bounding box center [604, 172] width 74 height 22
select select "10"
select select "2025"
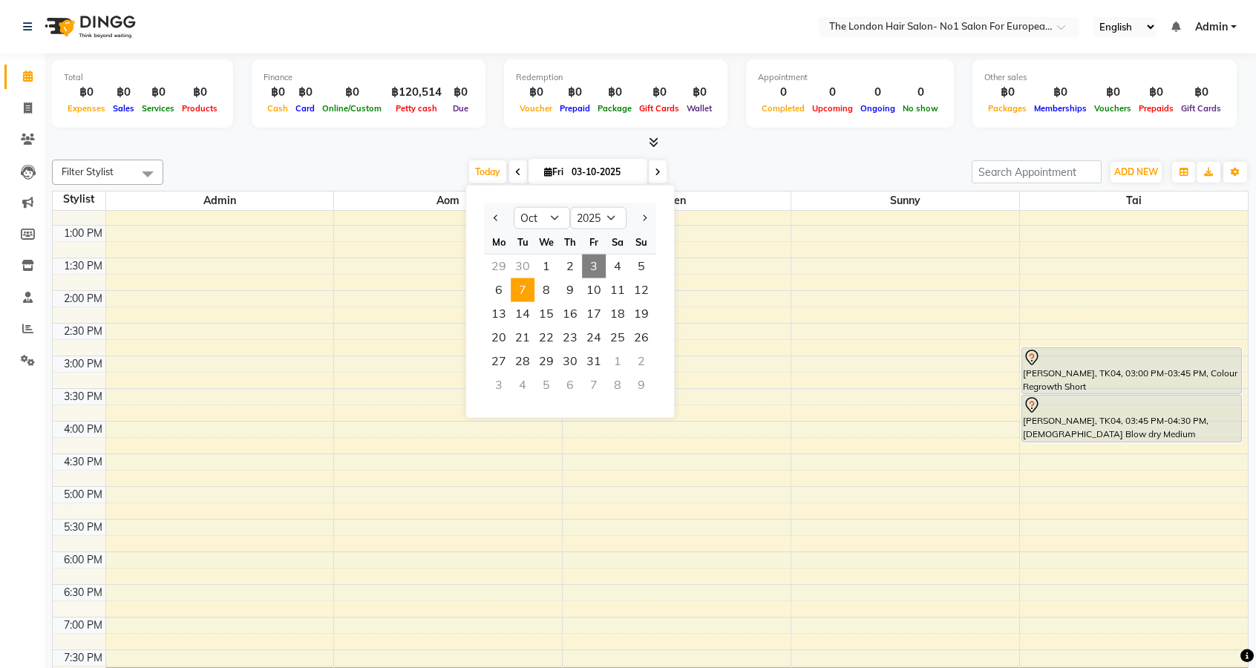
click at [522, 292] on span "7" at bounding box center [523, 290] width 24 height 24
type input "[DATE]"
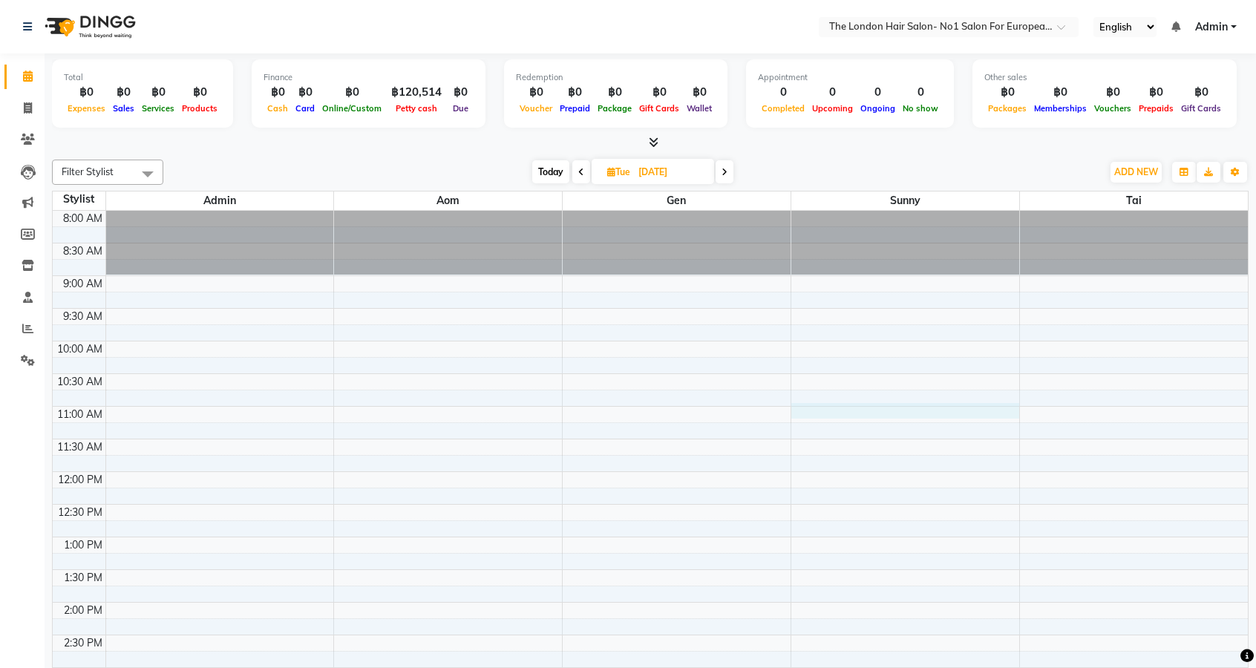
click at [907, 410] on div at bounding box center [906, 411] width 228 height 16
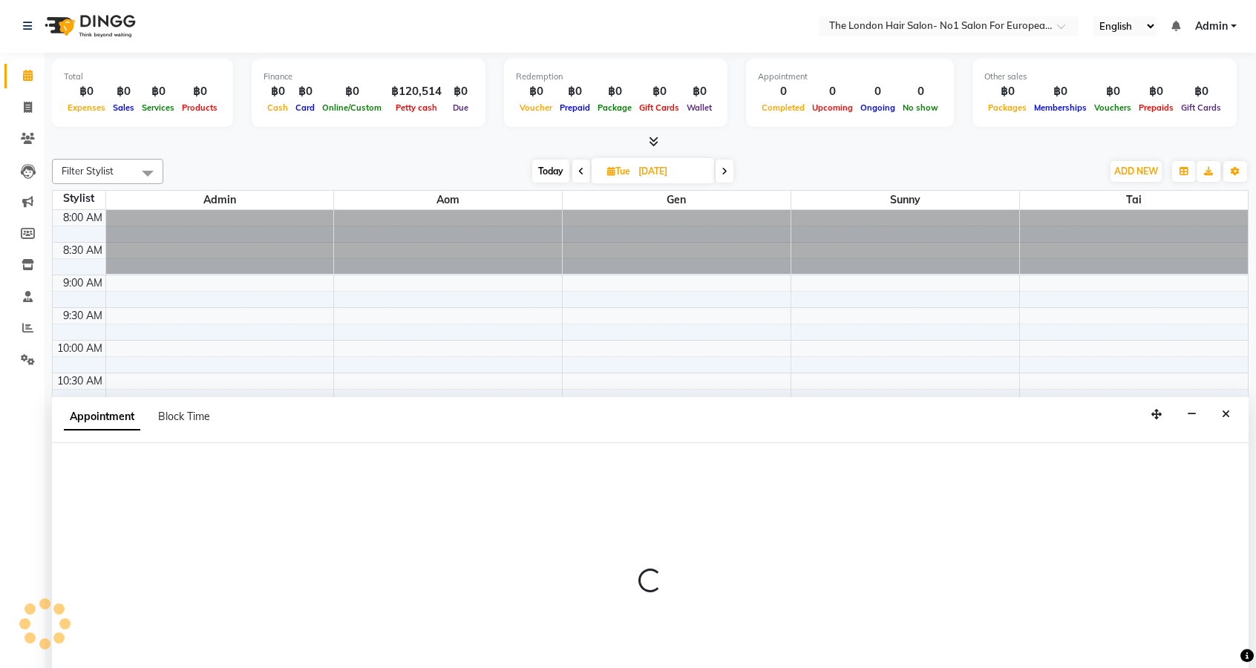
select select "91428"
select select "660"
select select "tentative"
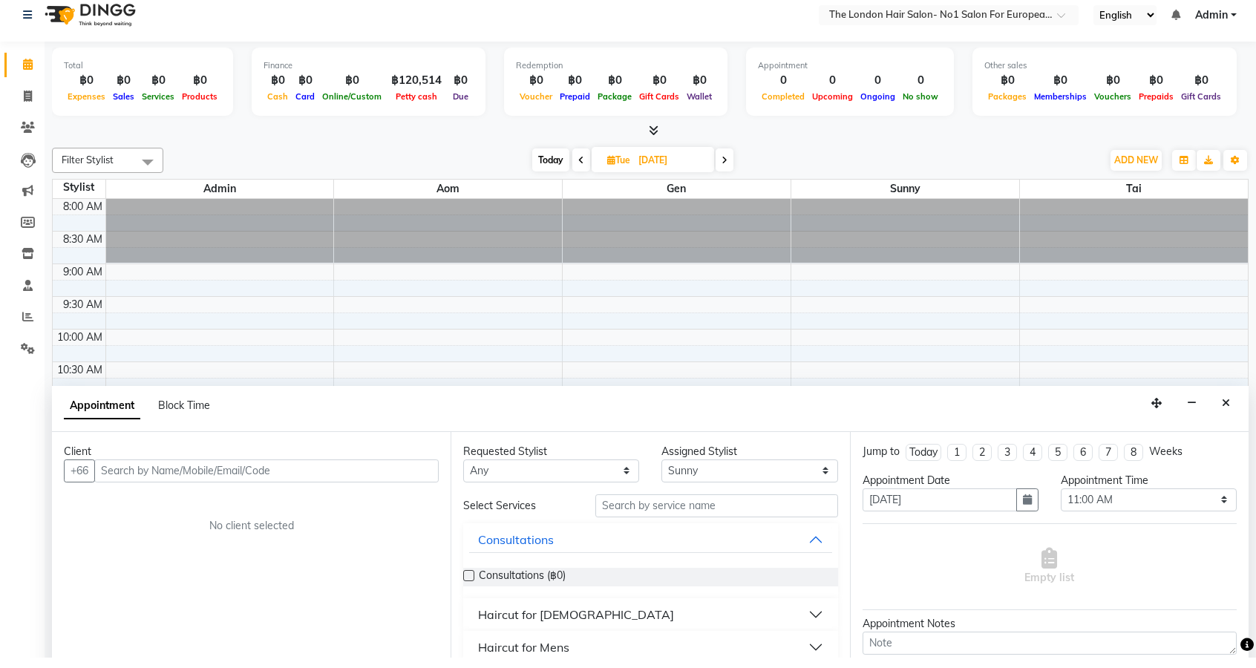
scroll to position [1, 0]
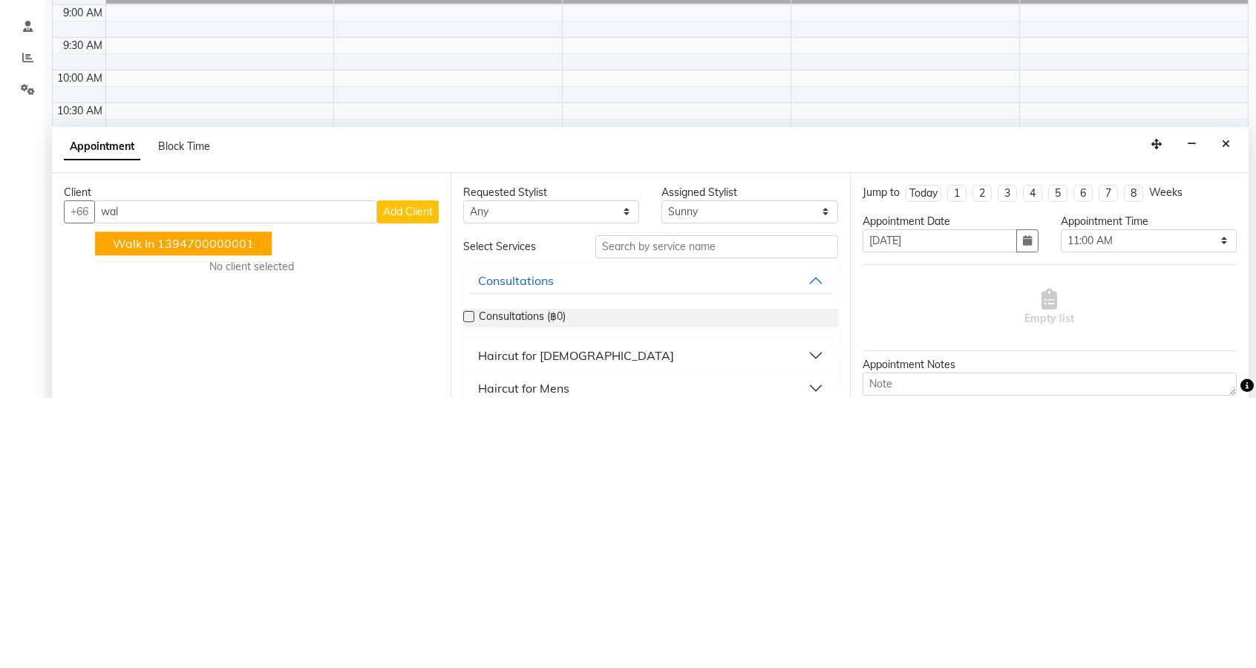
click at [200, 512] on ngb-highlight "1394700000001" at bounding box center [205, 513] width 97 height 15
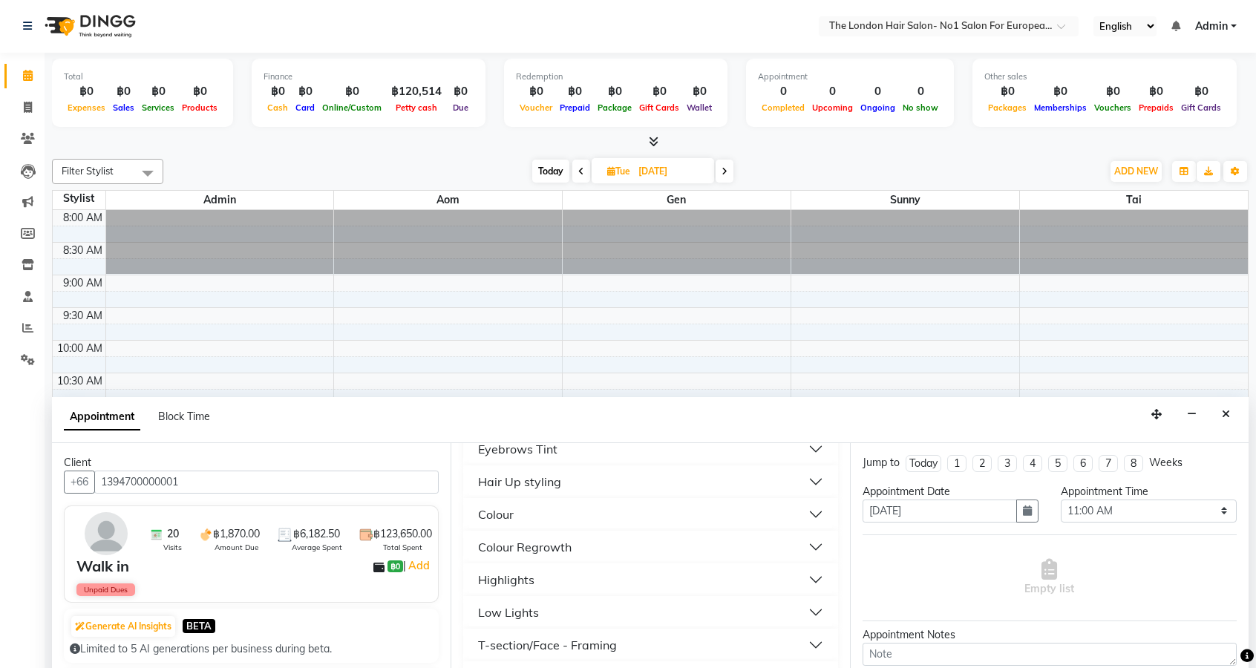
scroll to position [276, 0]
type input "1394700000001"
click at [591, 581] on button "Highlights" at bounding box center [650, 578] width 362 height 27
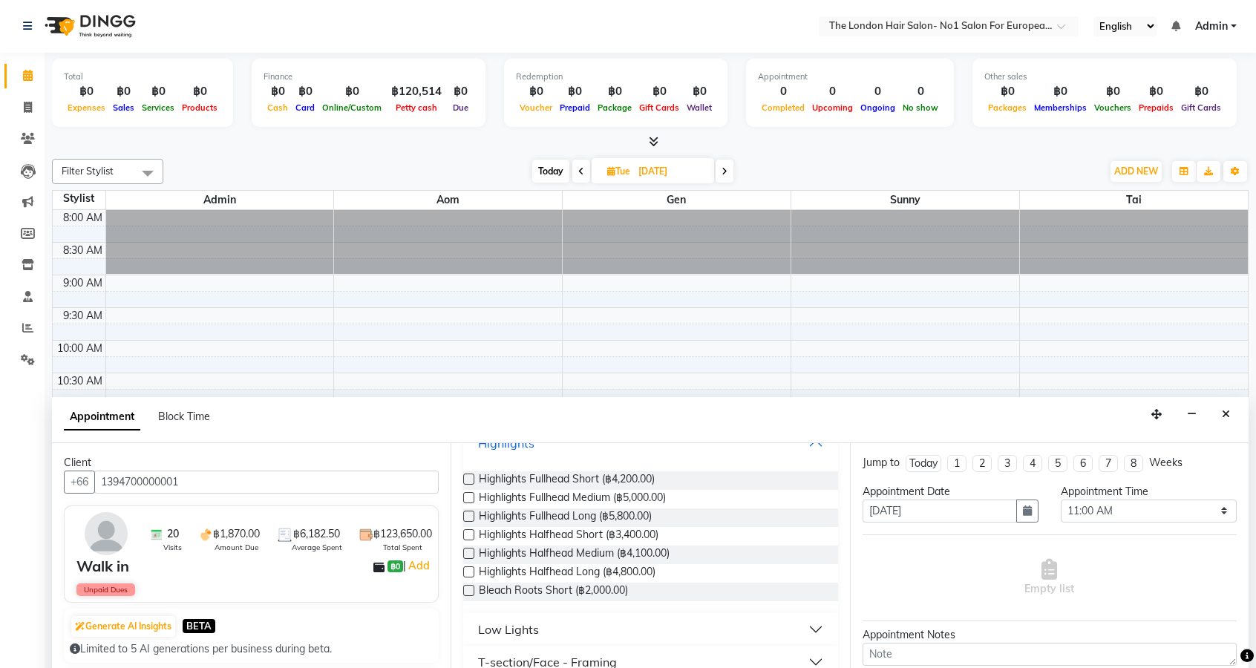
scroll to position [411, 0]
click at [613, 668] on div "T-section/Face - Framing" at bounding box center [547, 663] width 139 height 18
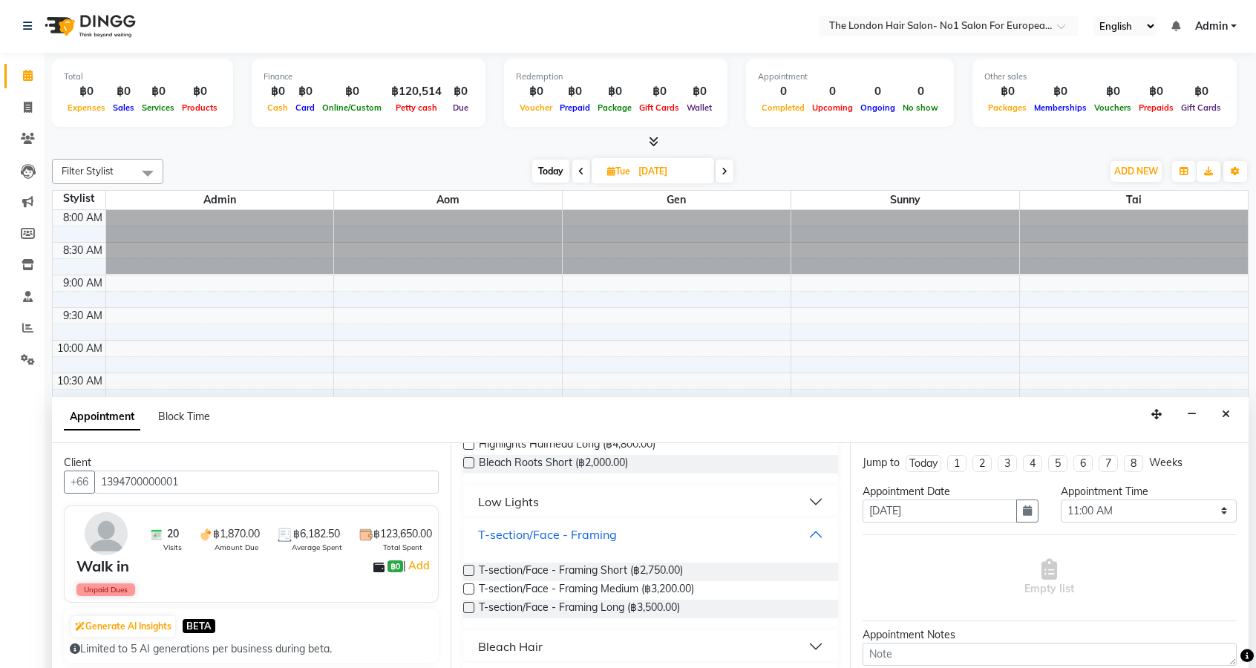
scroll to position [541, 0]
click at [469, 593] on label at bounding box center [468, 587] width 11 height 11
click at [469, 593] on input "checkbox" at bounding box center [468, 589] width 10 height 10
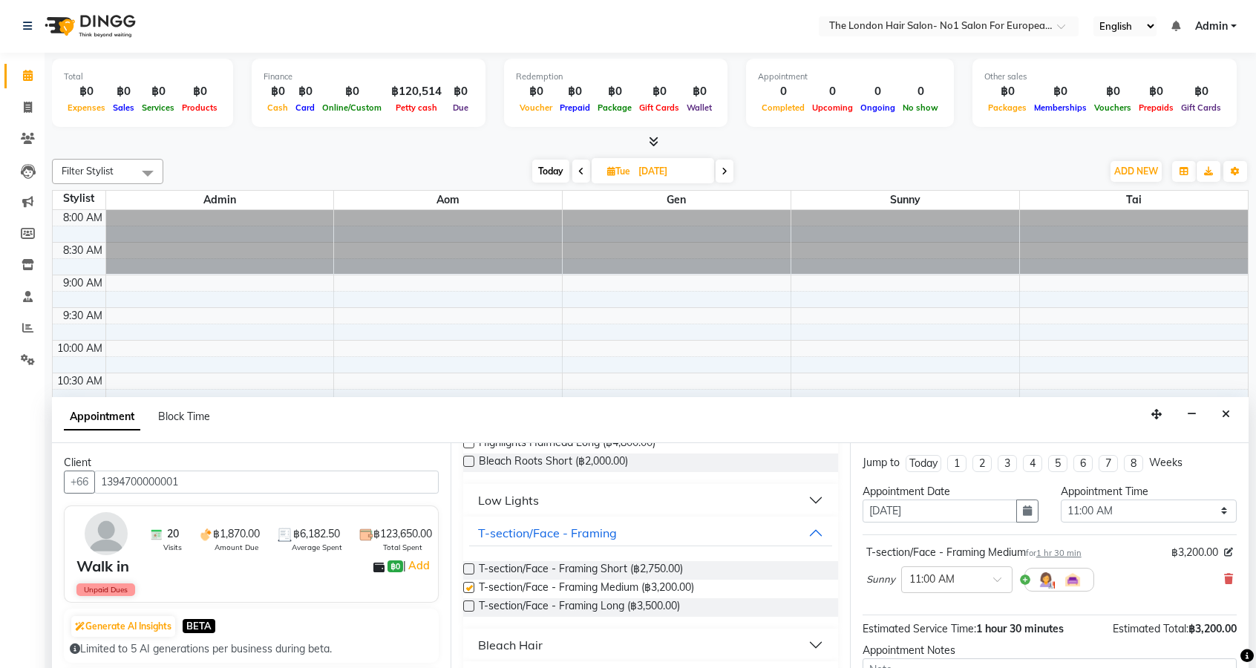
checkbox input "false"
